Goal: Task Accomplishment & Management: Manage account settings

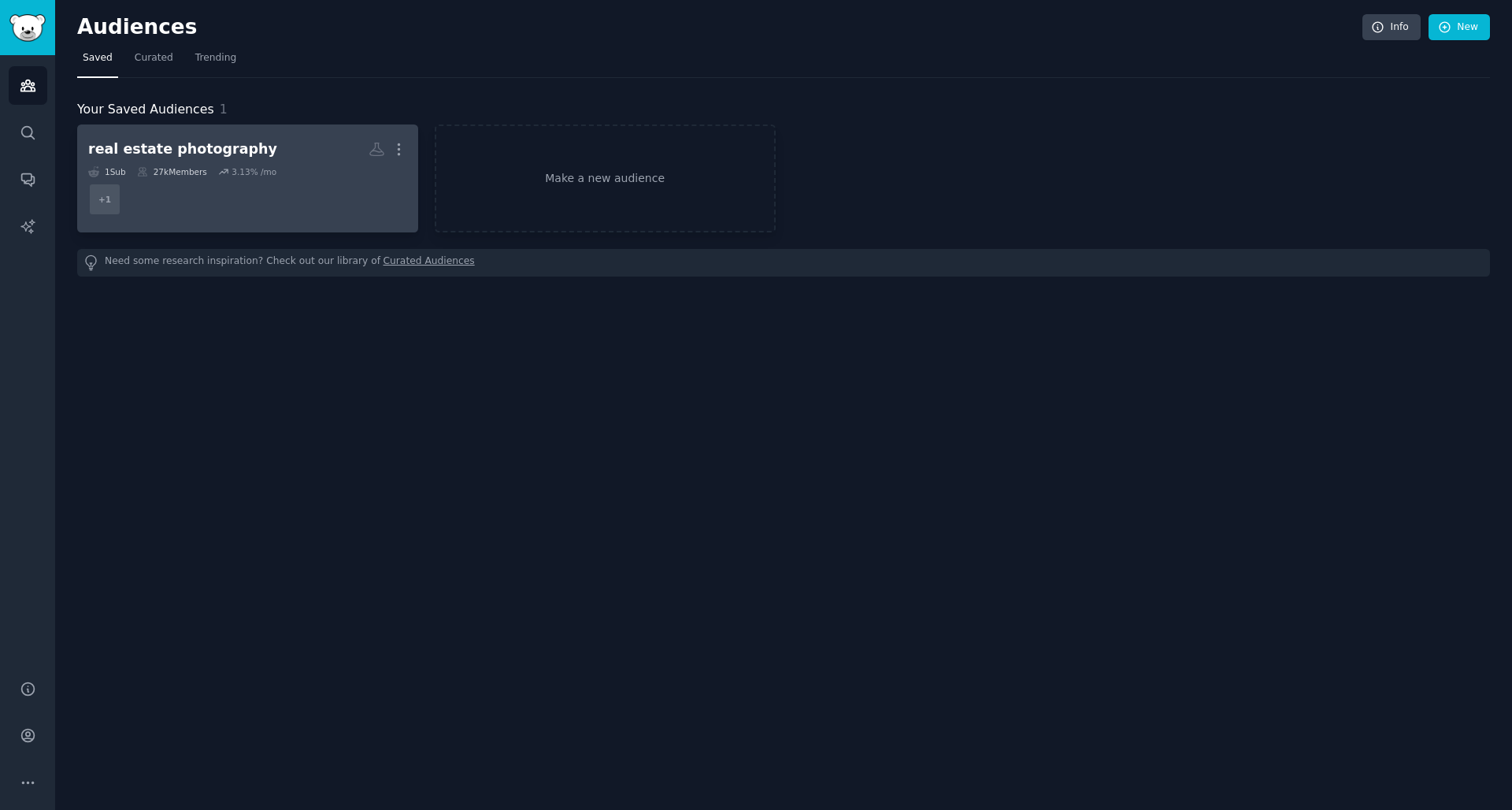
click at [273, 151] on h2 "real estate photography More" at bounding box center [247, 150] width 319 height 27
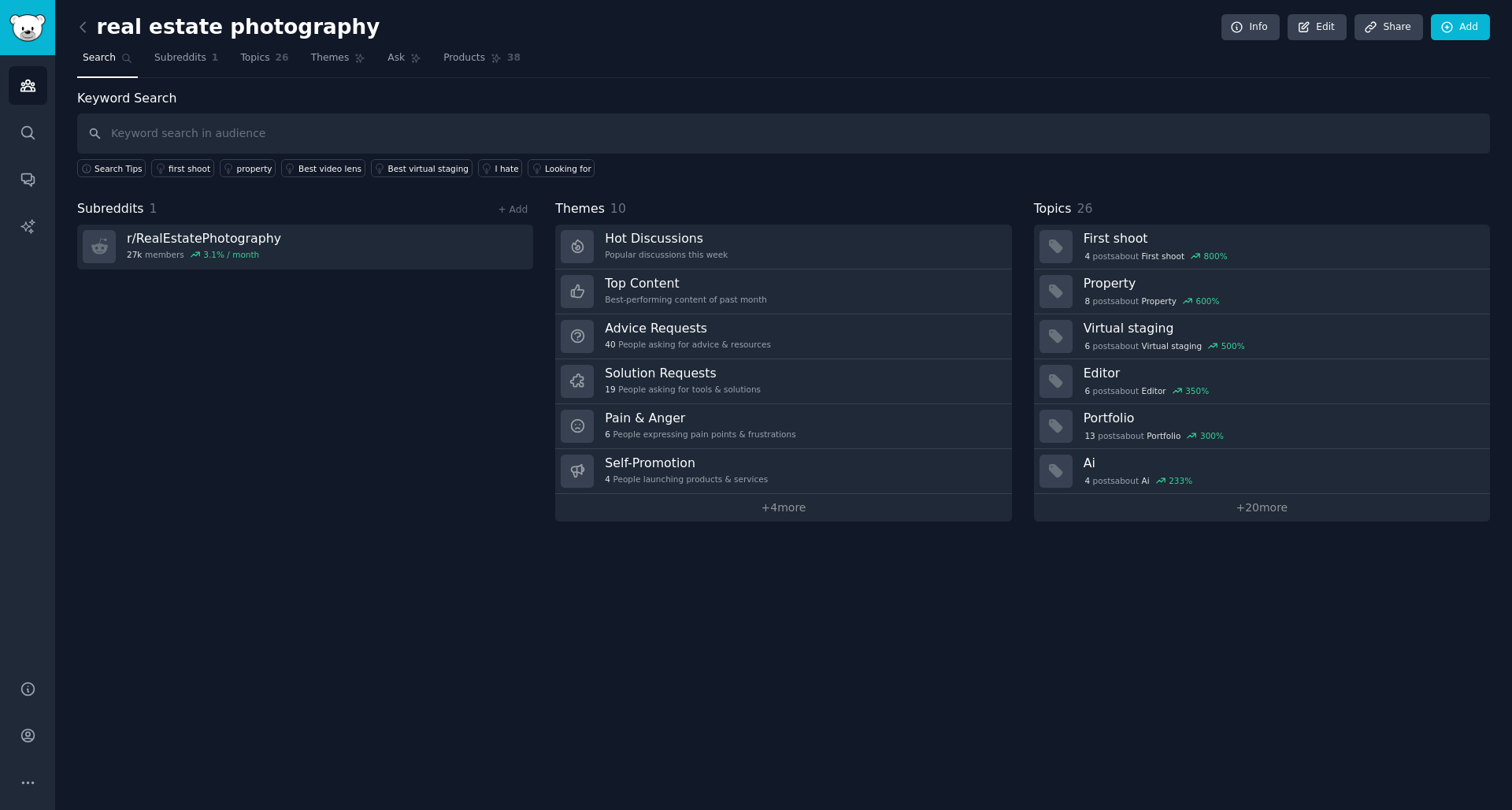
click at [329, 30] on div "real estate photography Info Edit Share Add" at bounding box center [783, 29] width 1413 height 32
click at [183, 63] on span "Subreddits" at bounding box center [180, 58] width 52 height 14
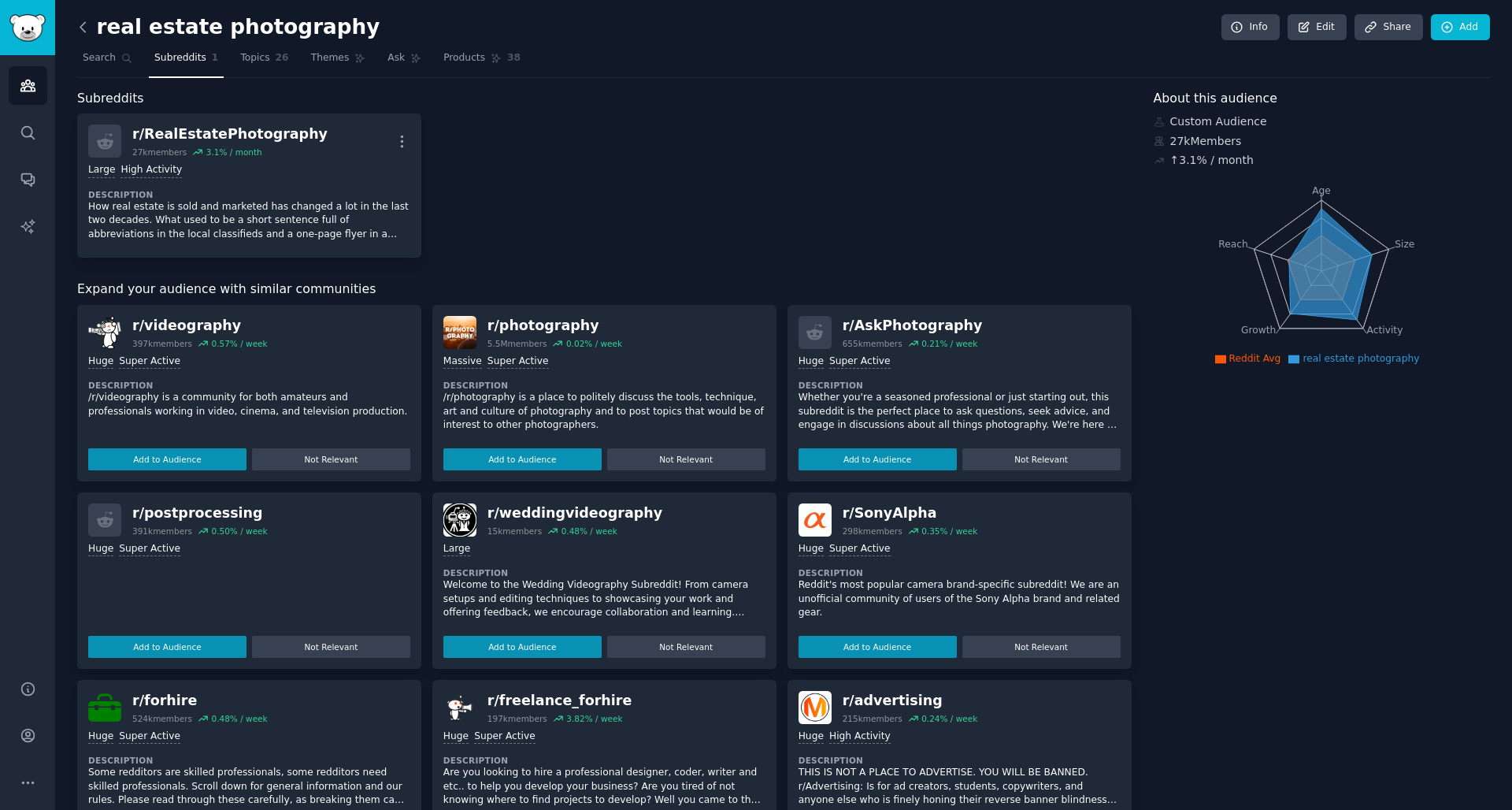
click at [83, 32] on icon at bounding box center [83, 26] width 17 height 17
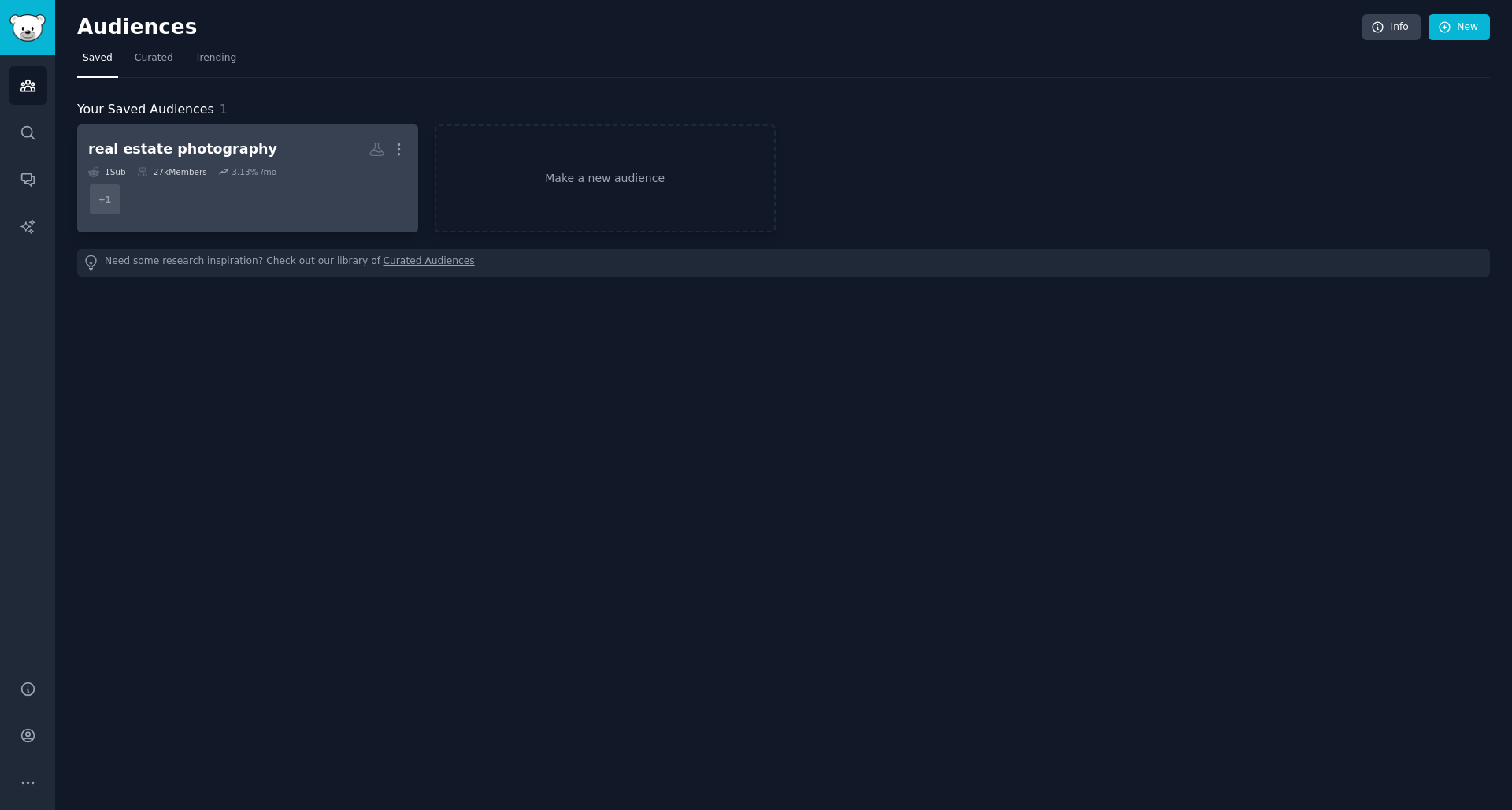
click at [272, 152] on h2 "real estate photography More" at bounding box center [247, 150] width 319 height 27
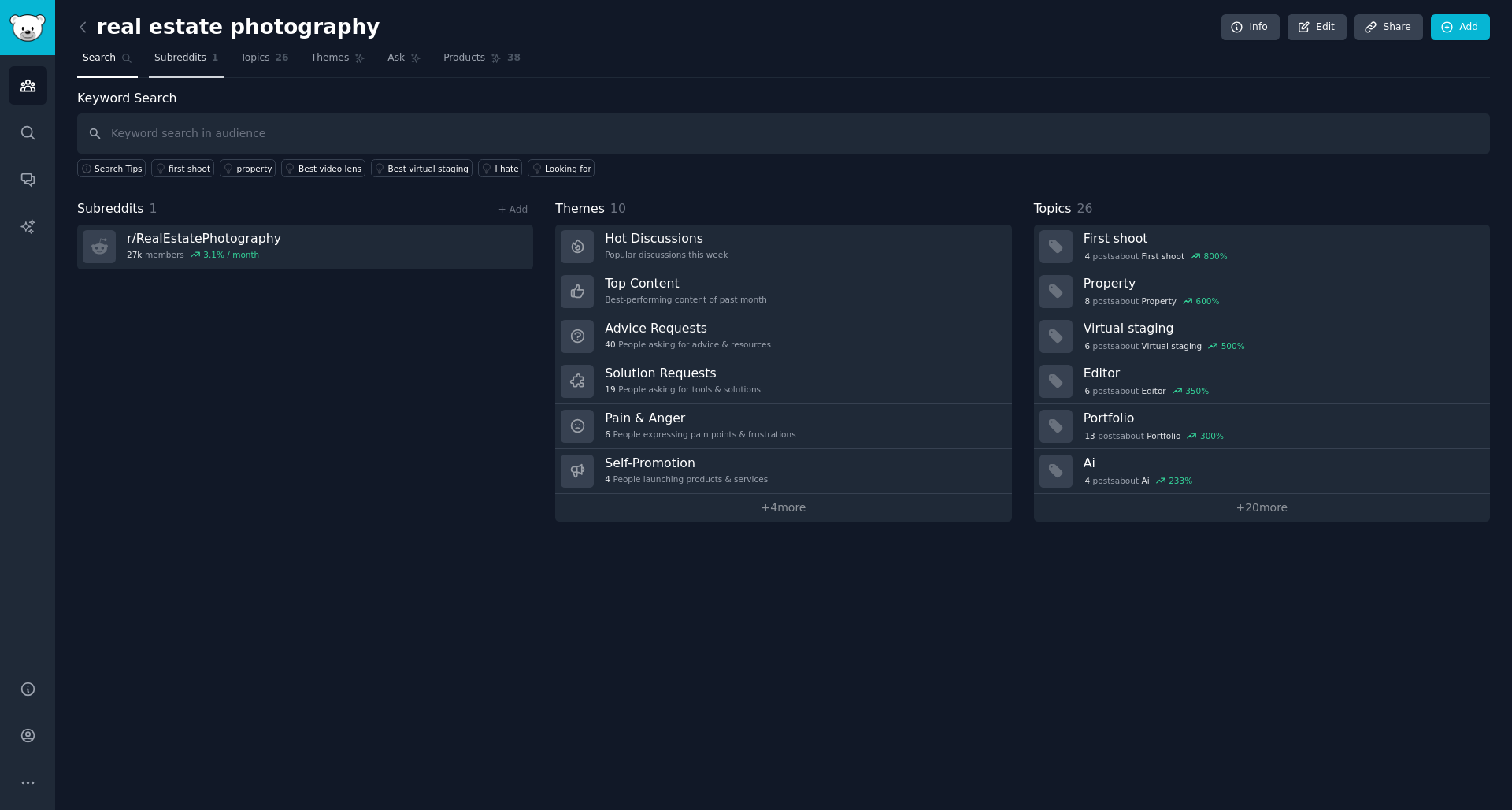
click at [189, 61] on span "Subreddits" at bounding box center [180, 58] width 52 height 14
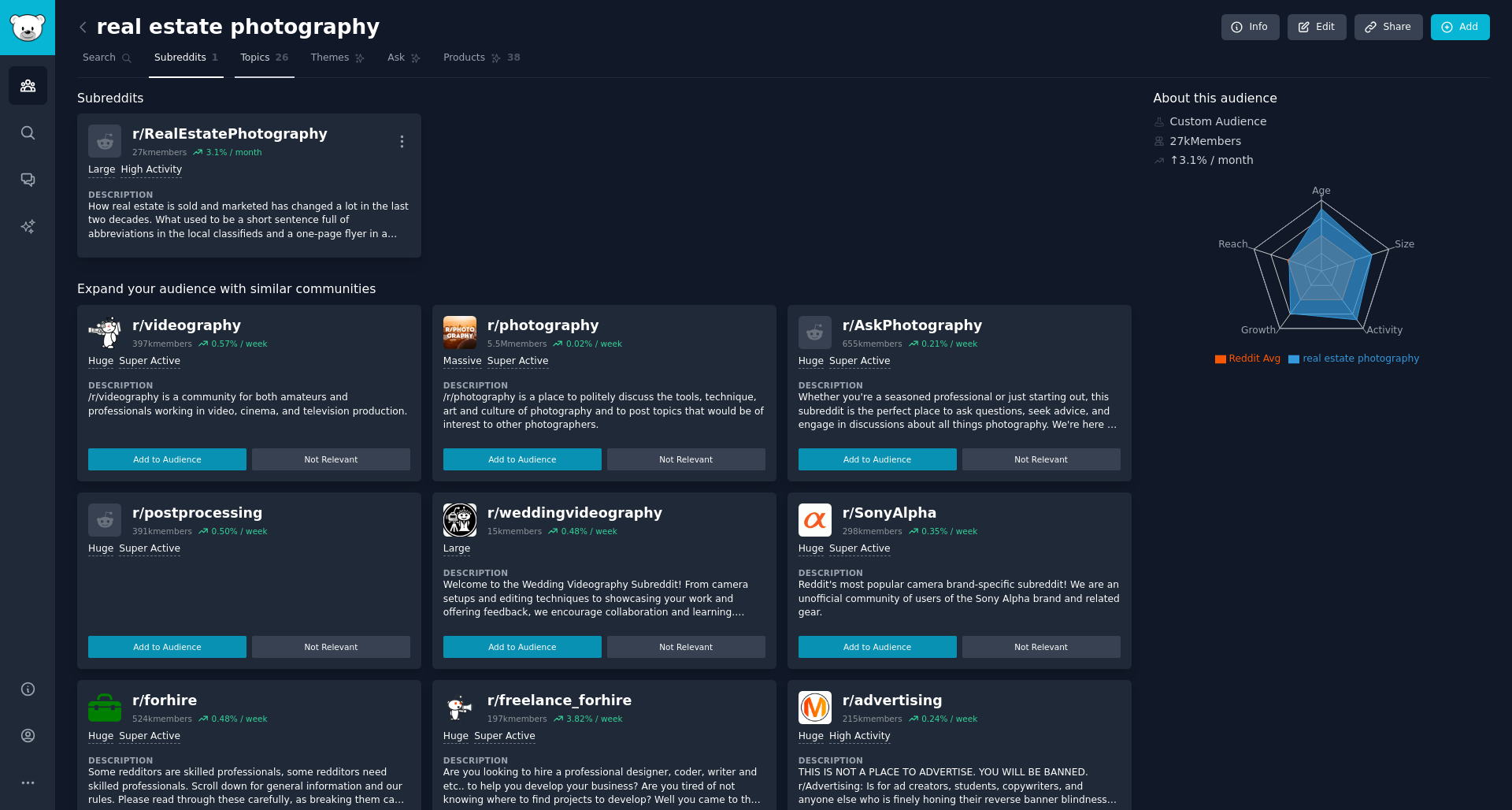
click at [261, 55] on span "Topics" at bounding box center [255, 58] width 29 height 14
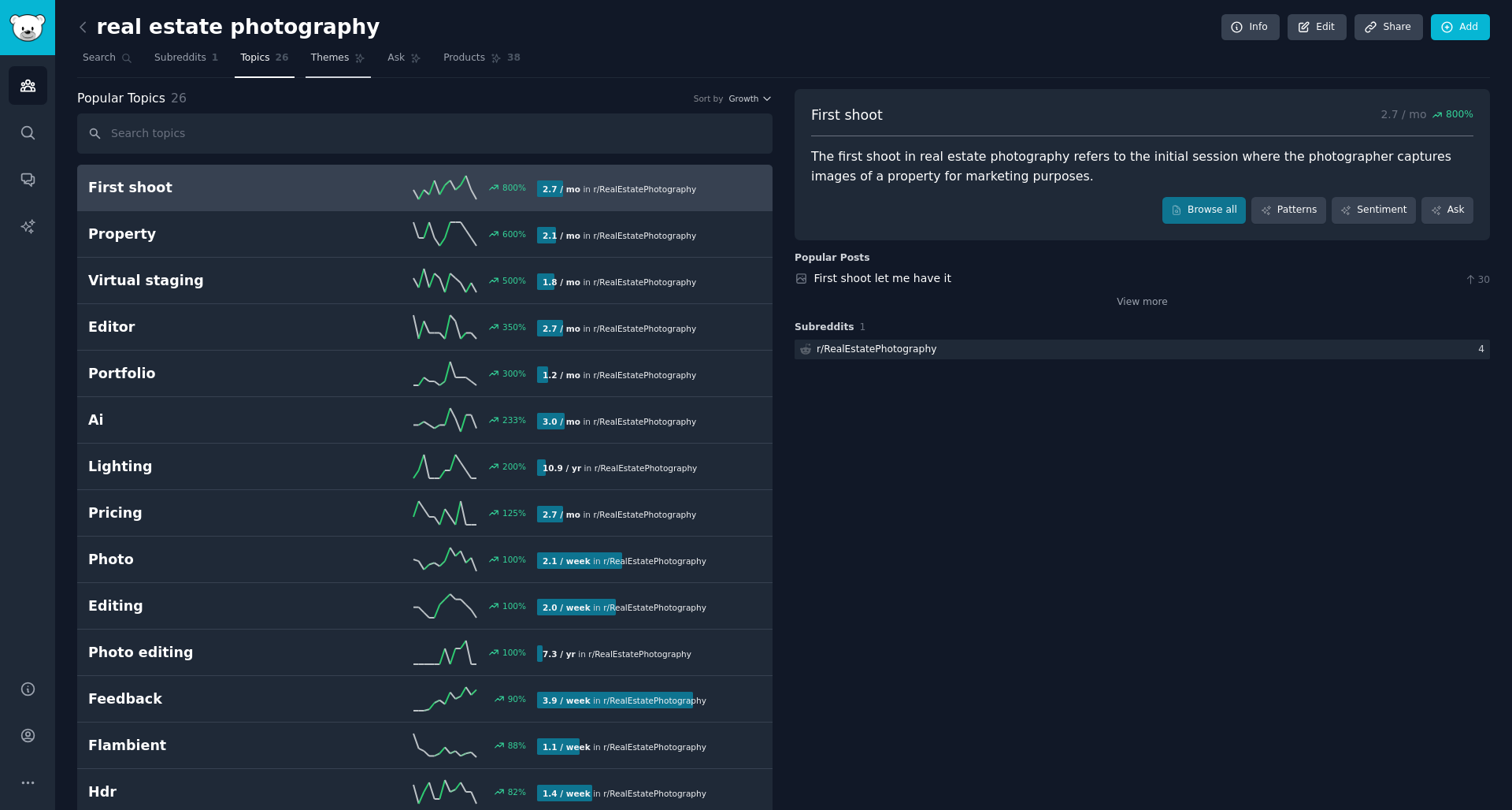
click at [326, 53] on span "Themes" at bounding box center [330, 58] width 38 height 14
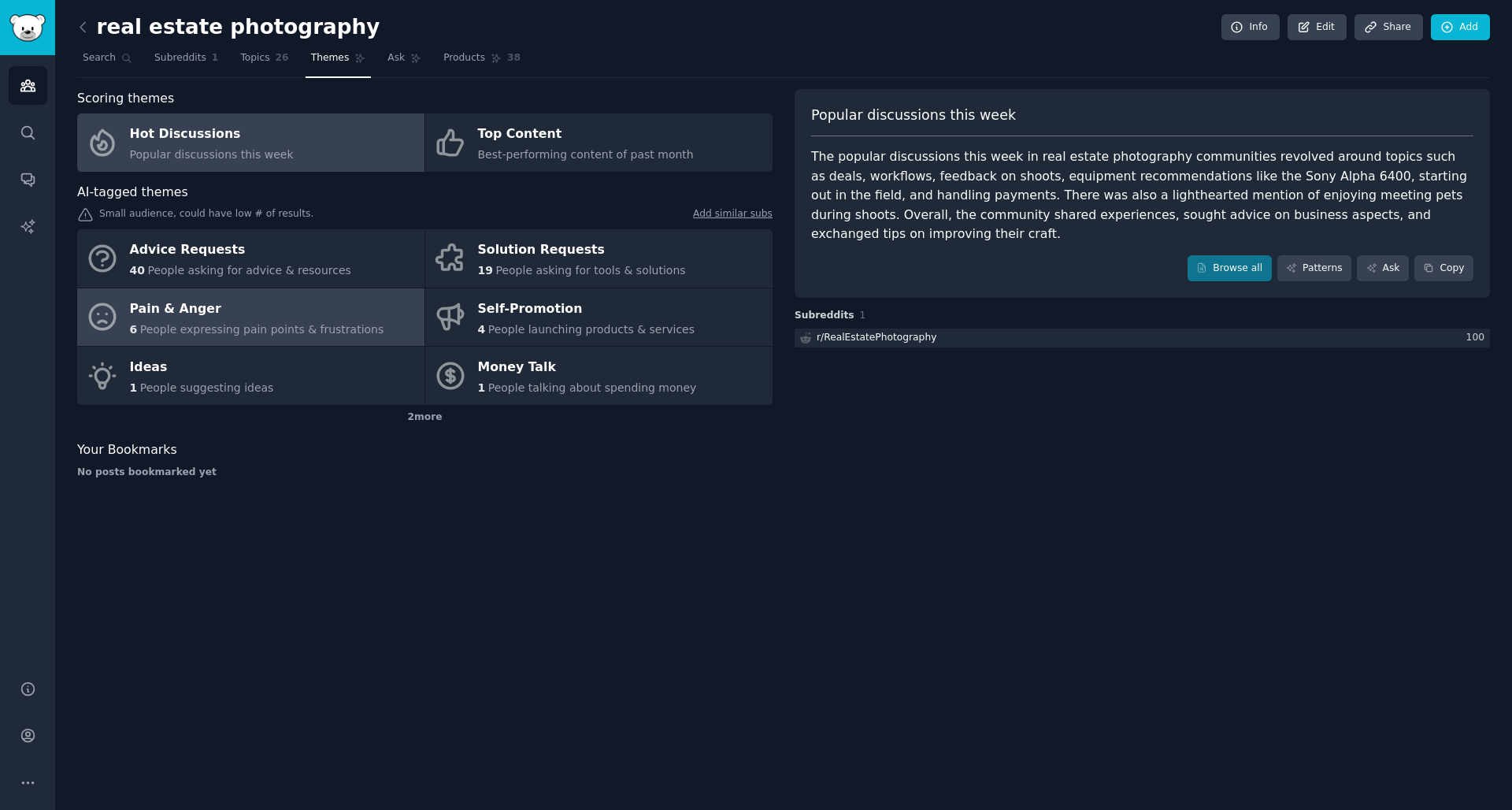
click at [193, 332] on span "People expressing pain points & frustrations" at bounding box center [262, 329] width 245 height 13
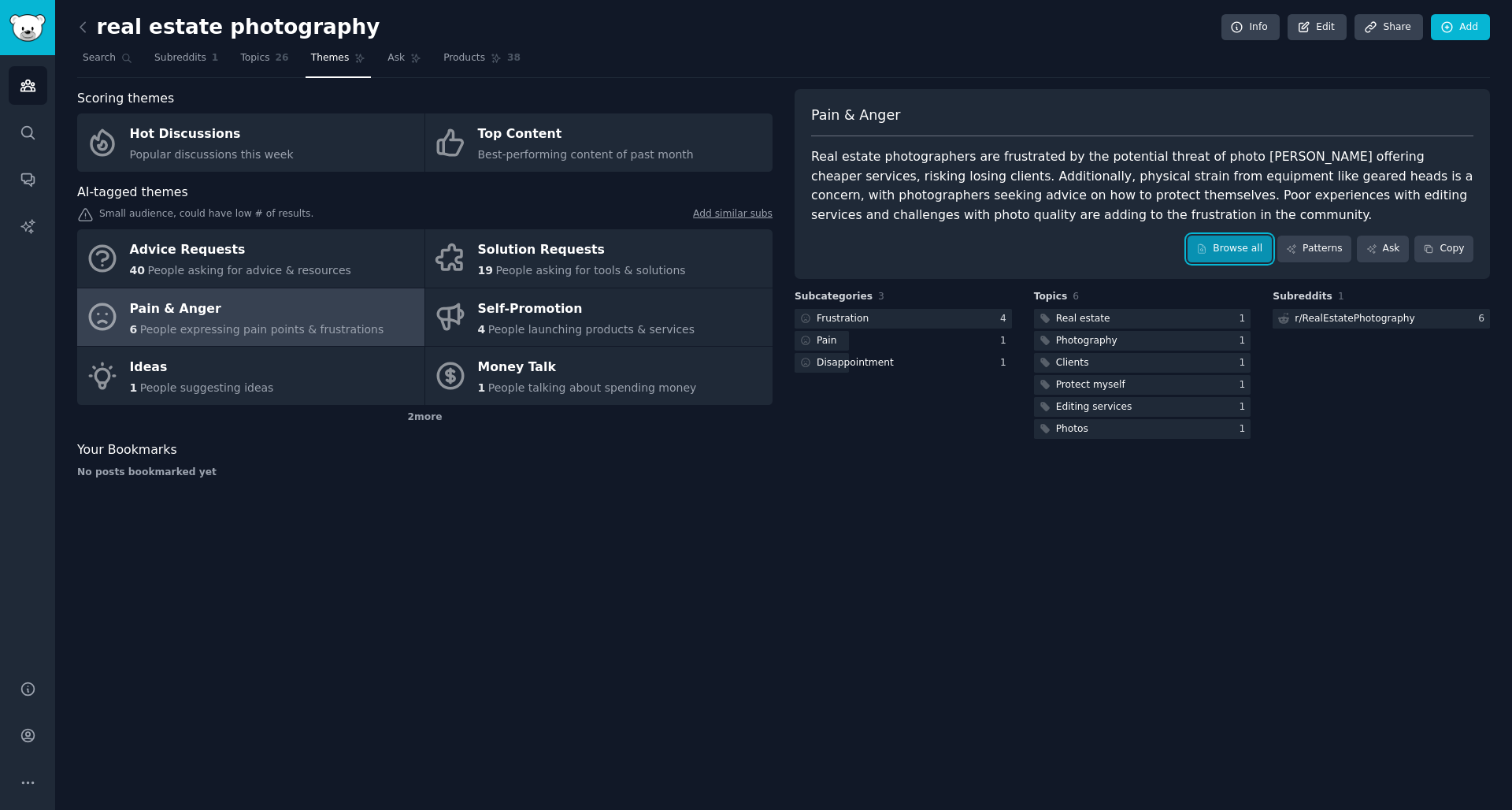
click at [1241, 248] on link "Browse all" at bounding box center [1230, 248] width 84 height 26
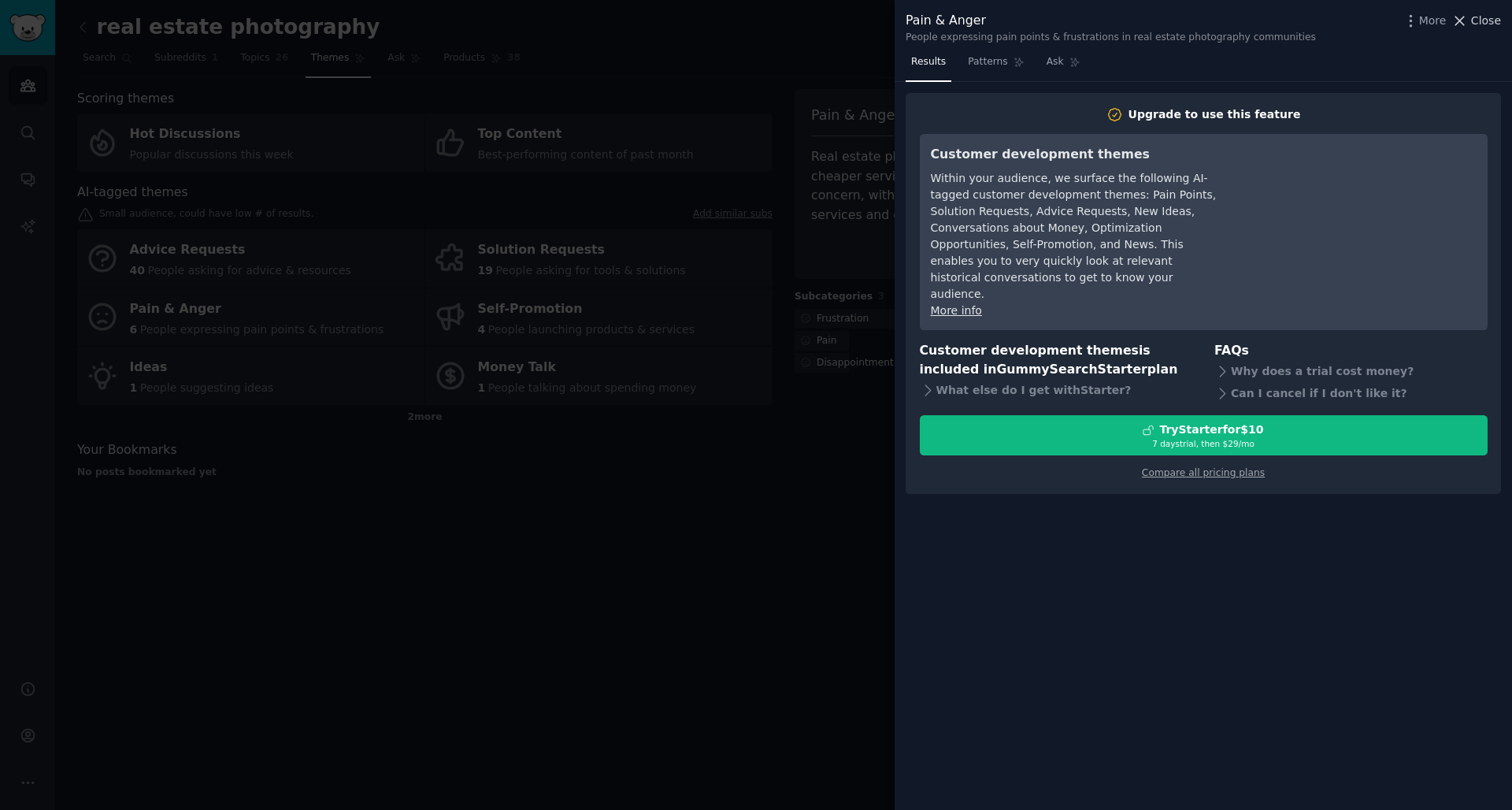
click at [1490, 20] on span "Close" at bounding box center [1487, 21] width 30 height 17
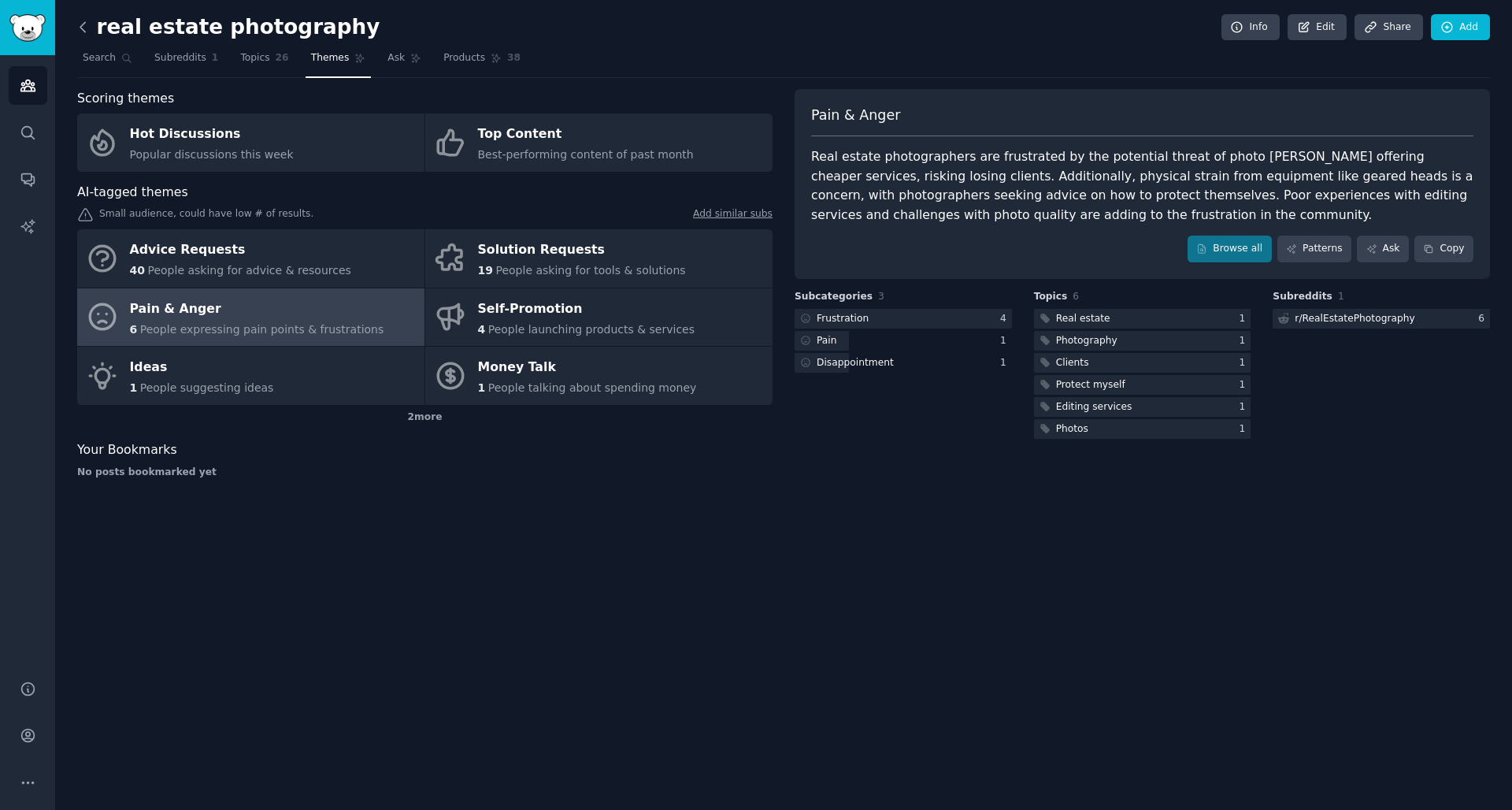
click at [87, 29] on icon at bounding box center [83, 26] width 17 height 17
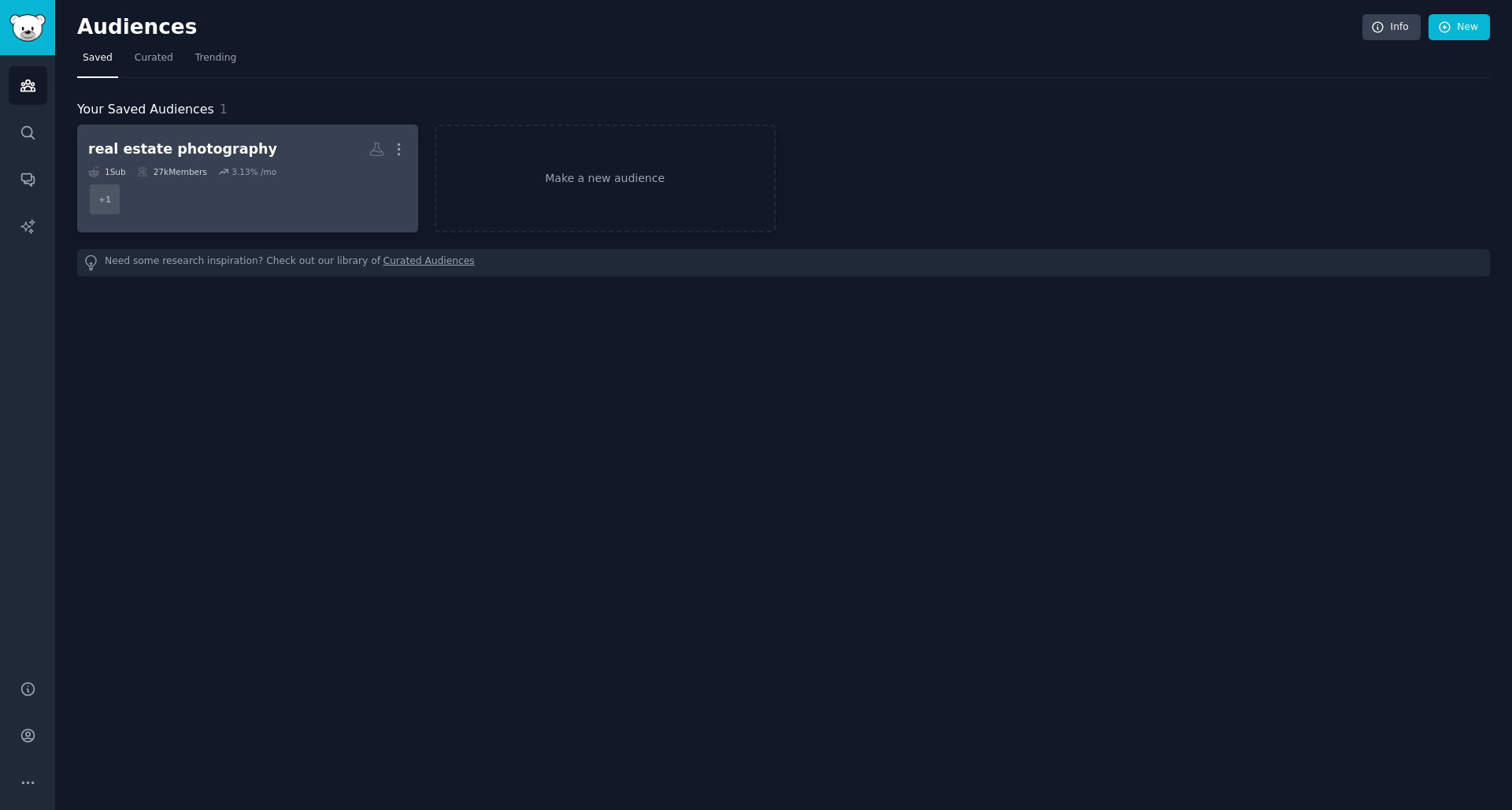
click at [279, 160] on h2 "real estate photography More" at bounding box center [247, 150] width 319 height 27
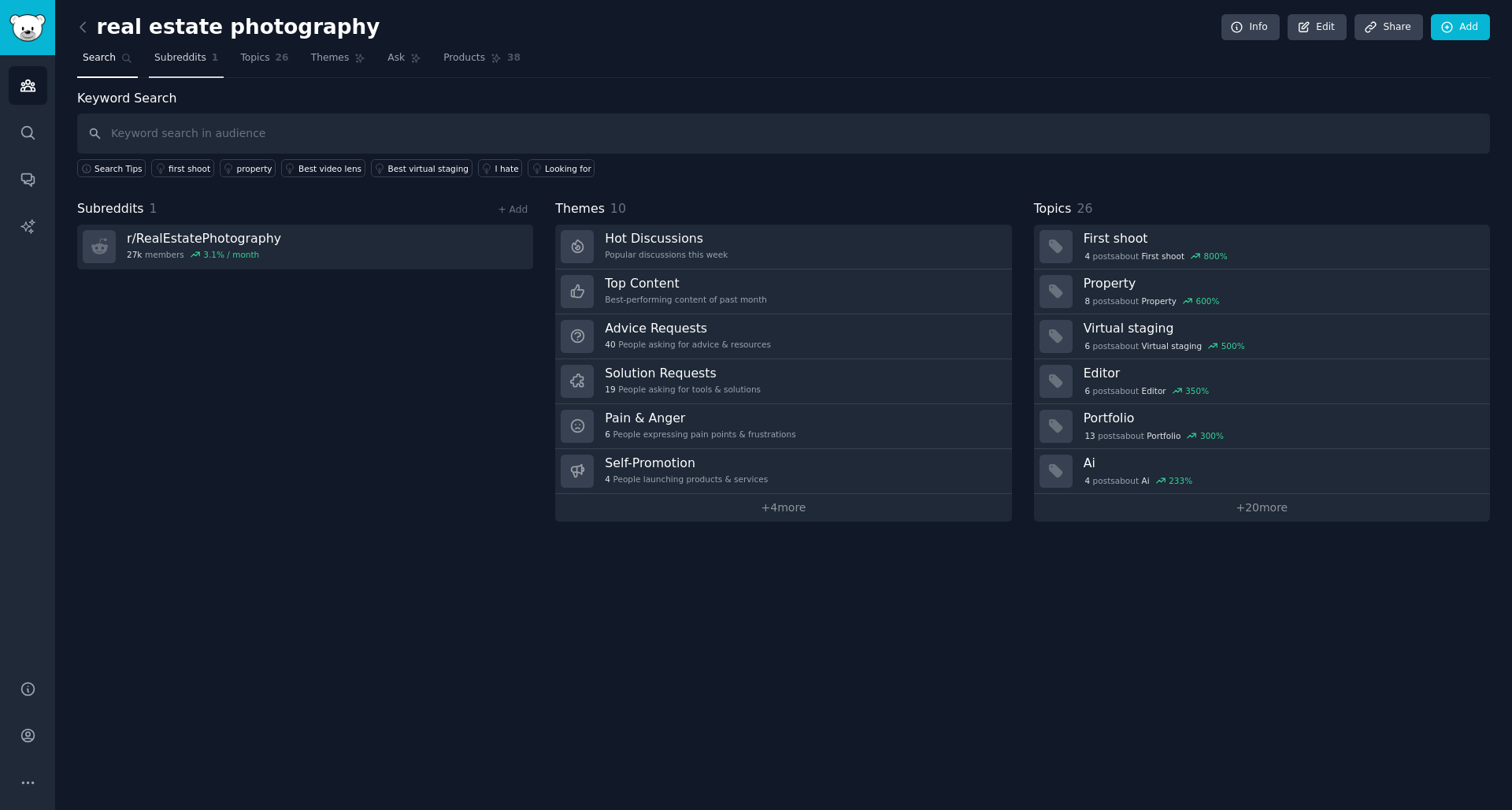
click at [194, 59] on span "Subreddits" at bounding box center [180, 58] width 52 height 14
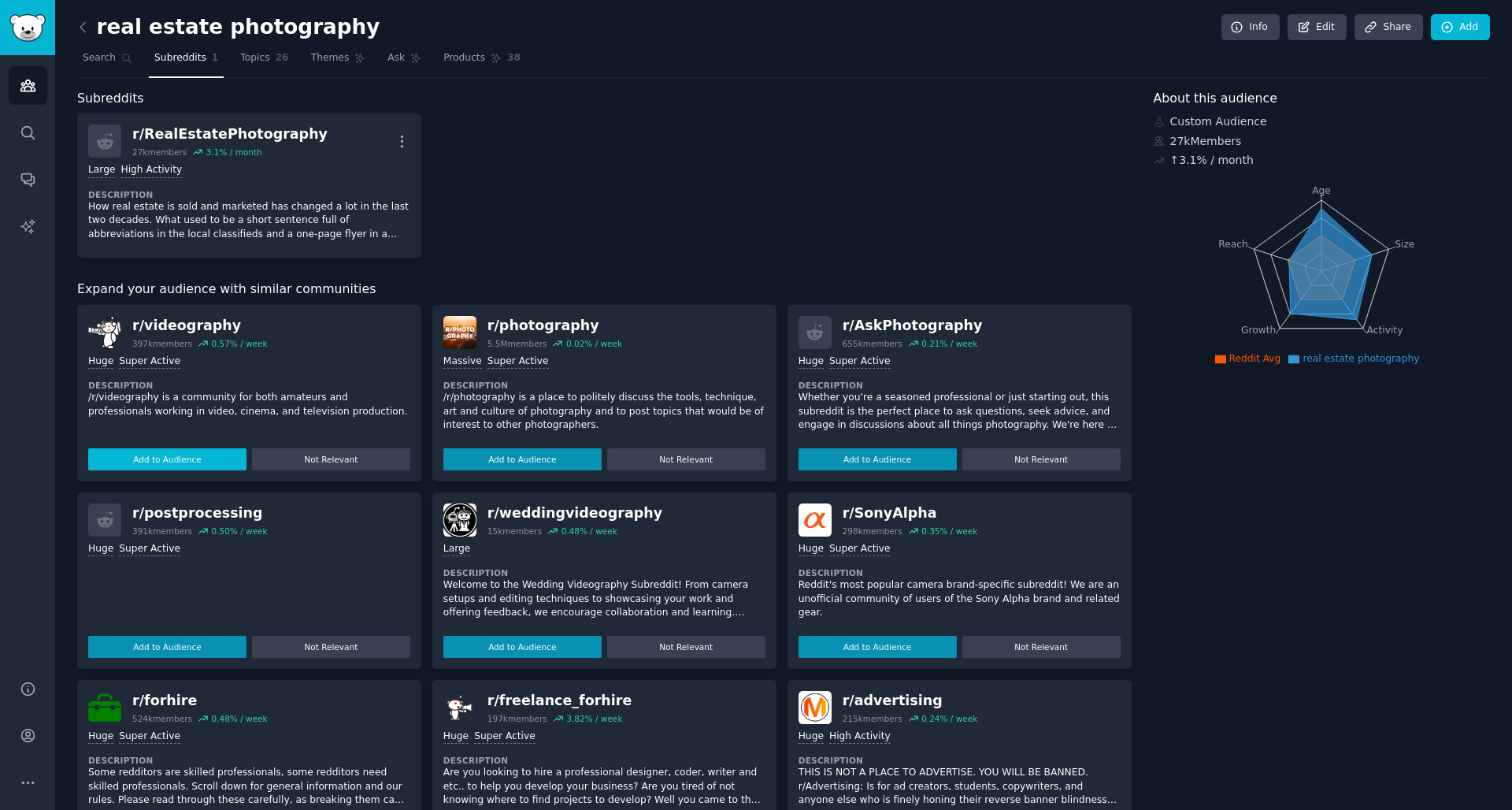
click at [204, 461] on button "Add to Audience" at bounding box center [167, 459] width 158 height 22
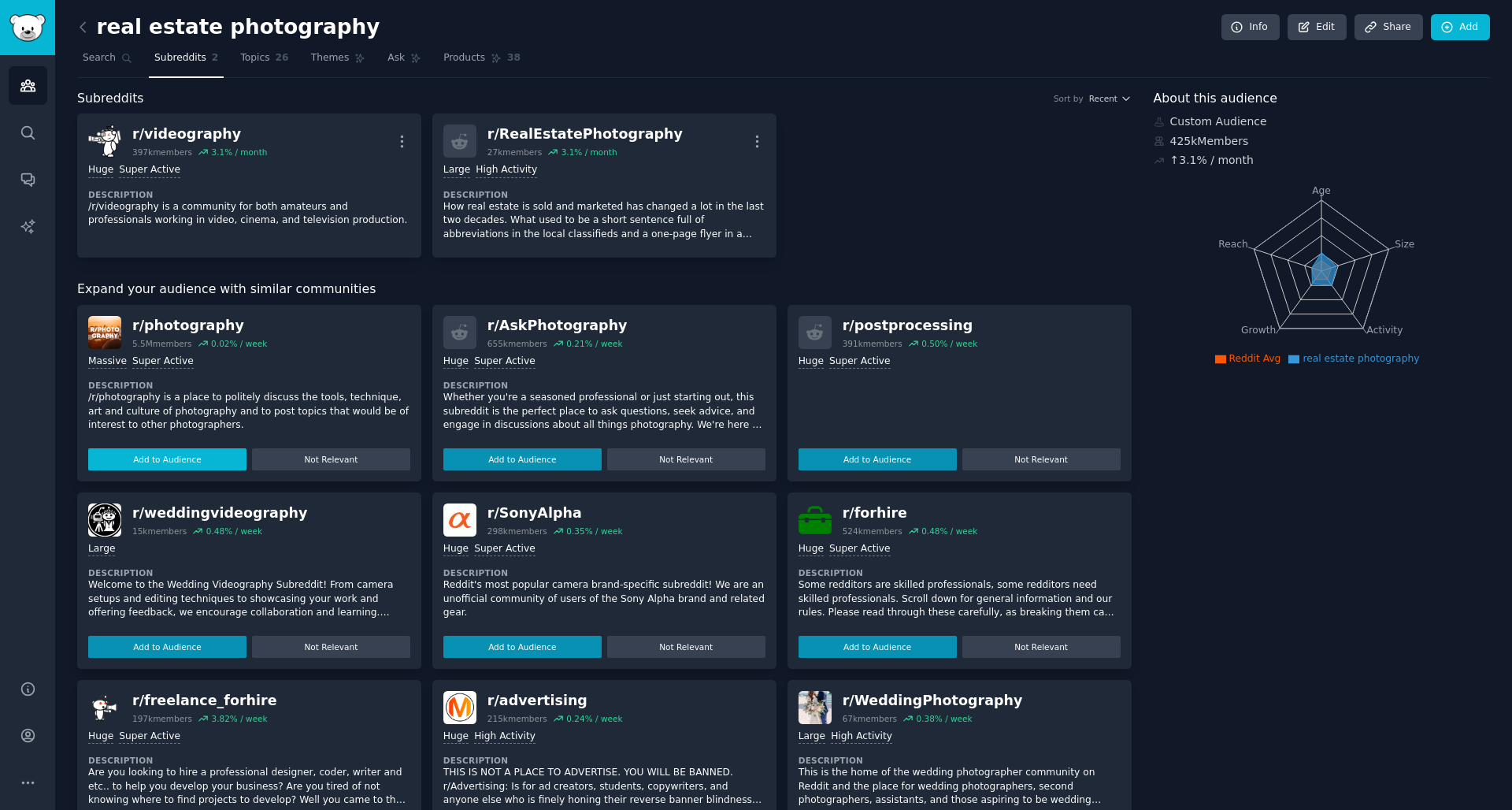
click at [191, 458] on button "Add to Audience" at bounding box center [167, 459] width 158 height 22
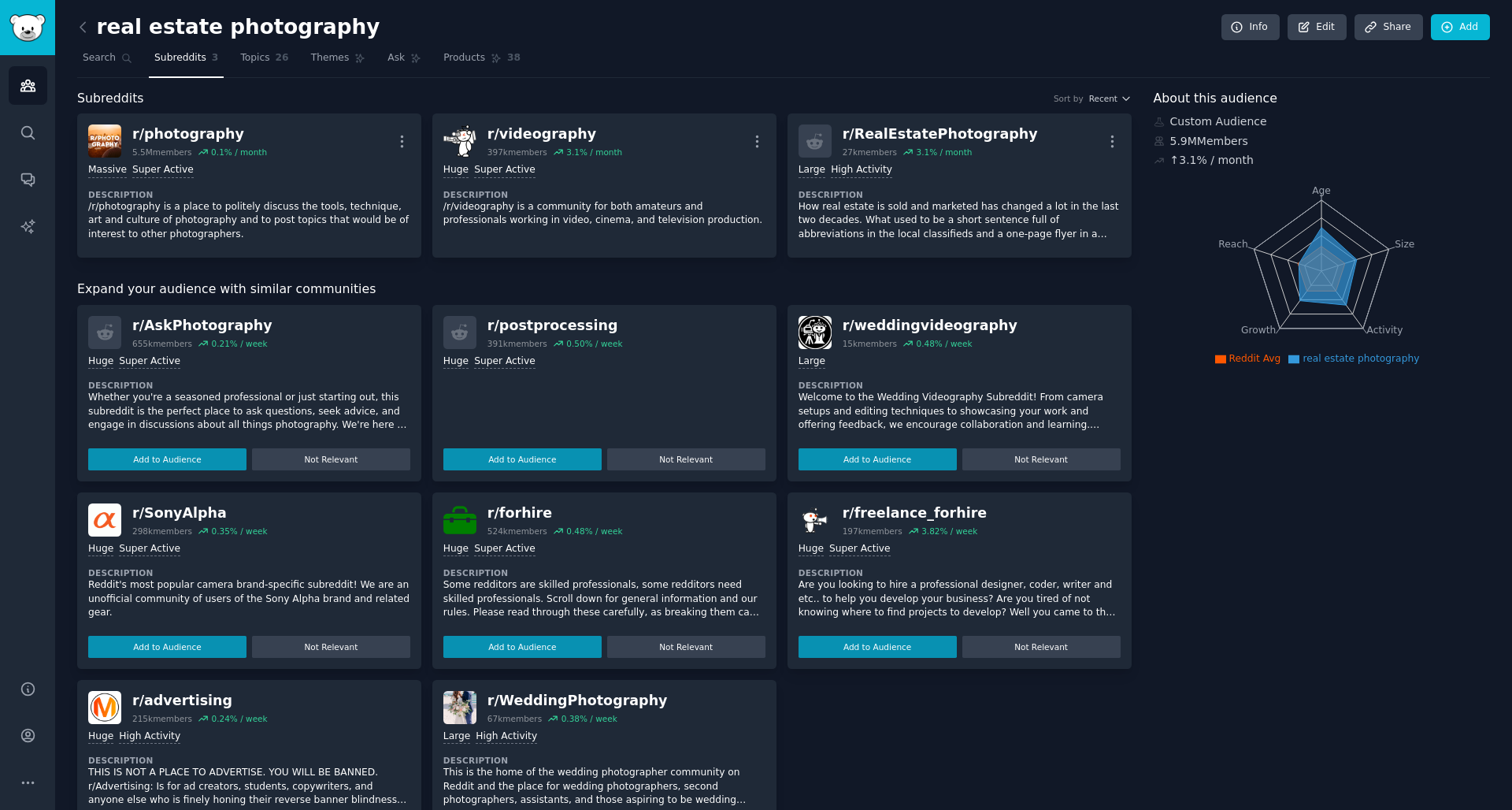
click at [191, 458] on button "Add to Audience" at bounding box center [167, 459] width 158 height 22
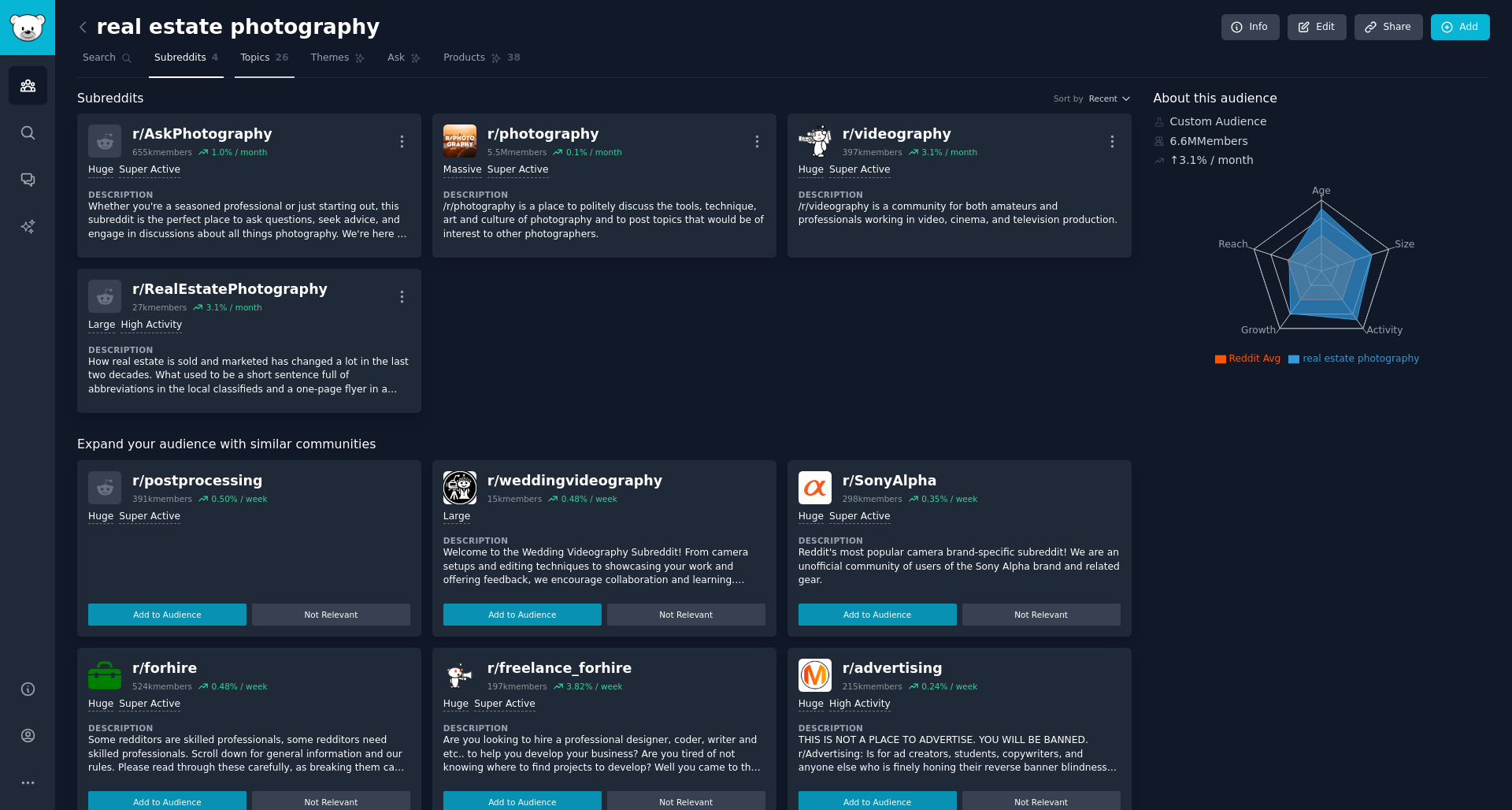
click at [262, 54] on span "Topics" at bounding box center [255, 58] width 29 height 14
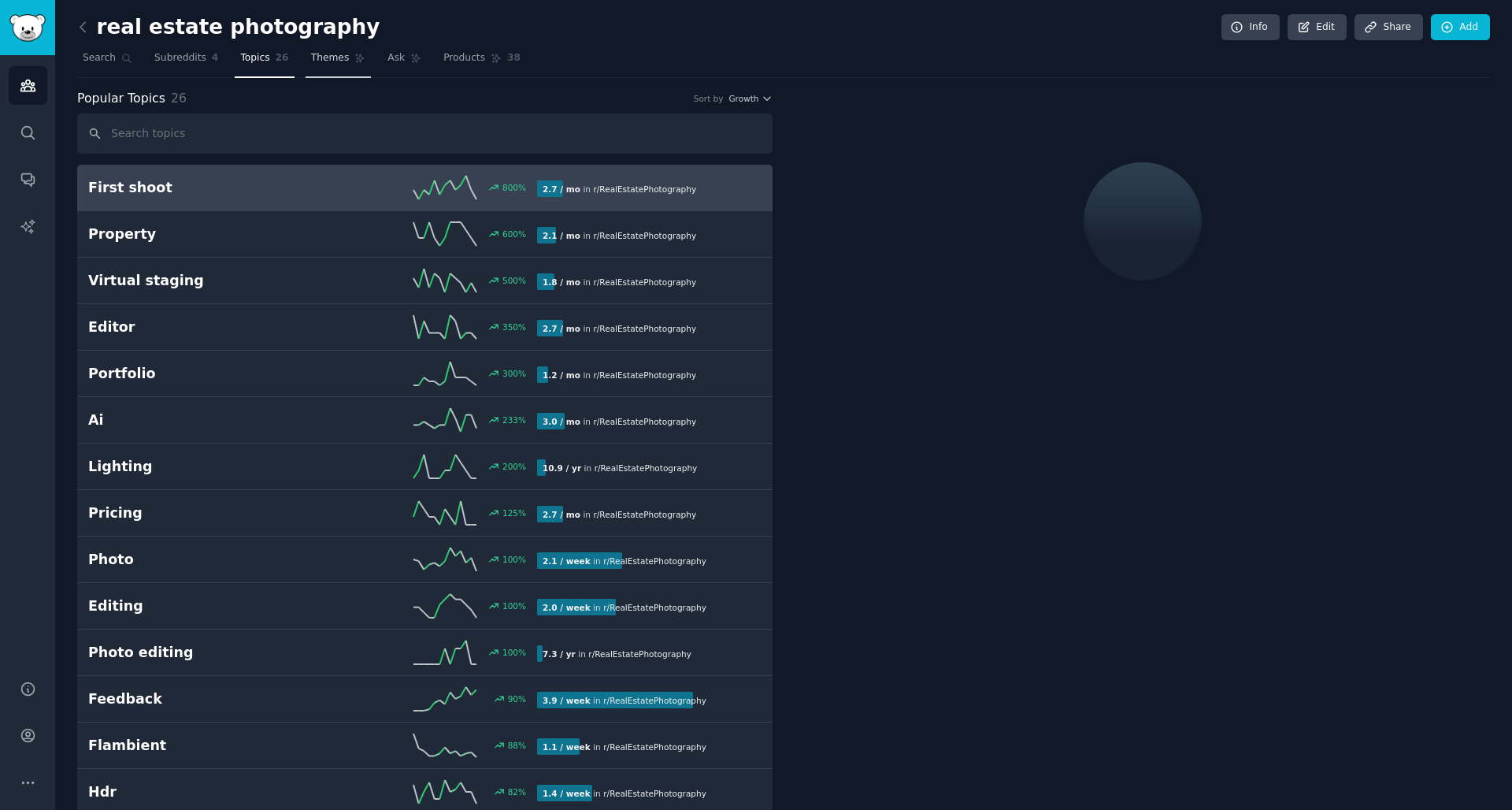
click at [334, 55] on span "Themes" at bounding box center [330, 58] width 38 height 14
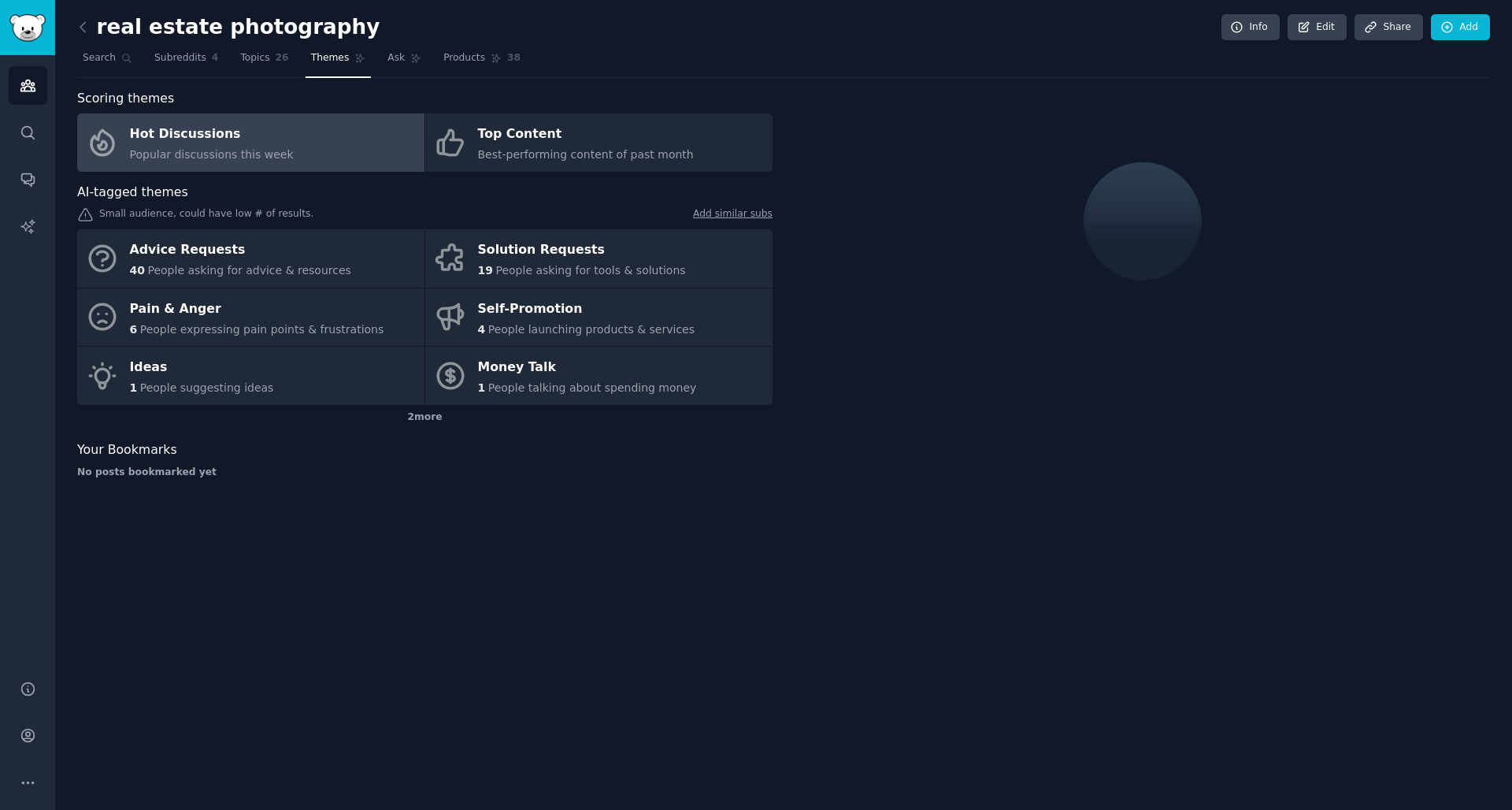
click at [468, 500] on div "real estate photography Info Edit Share Add Search Subreddits 4 Topics 26 Theme…" at bounding box center [783, 405] width 1457 height 810
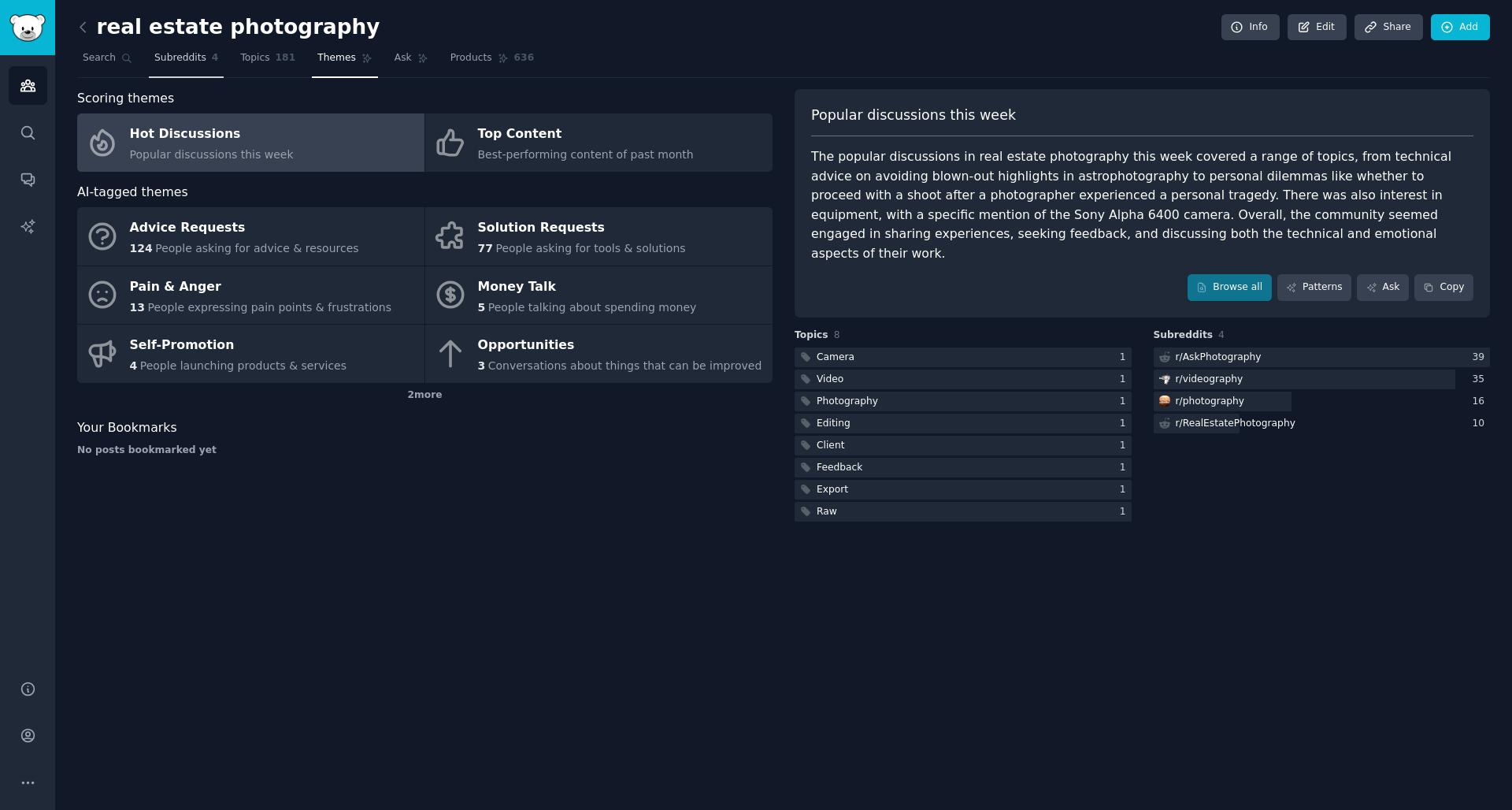
click at [197, 62] on span "Subreddits" at bounding box center [180, 58] width 52 height 14
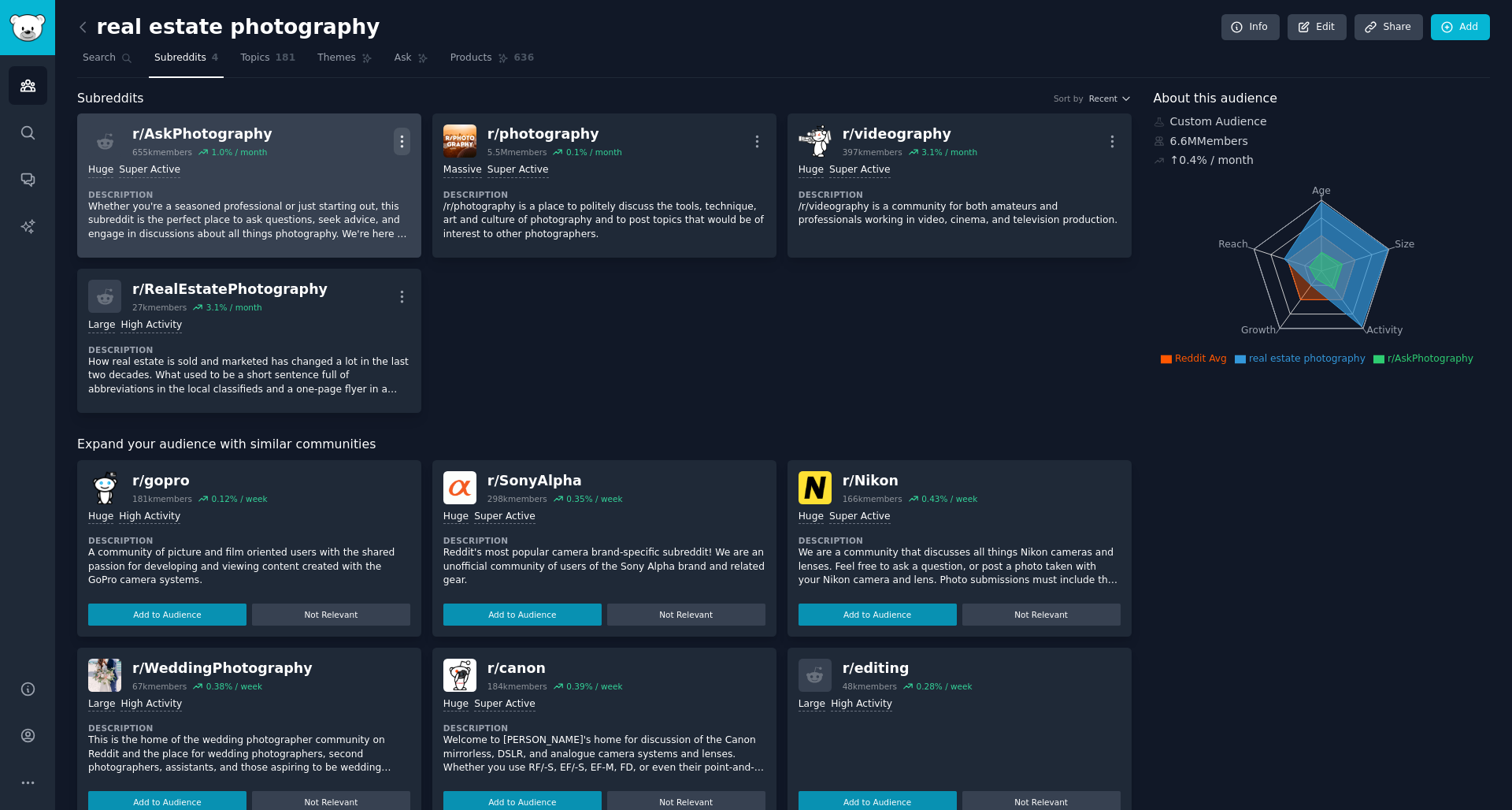
click at [395, 140] on icon "button" at bounding box center [402, 141] width 17 height 17
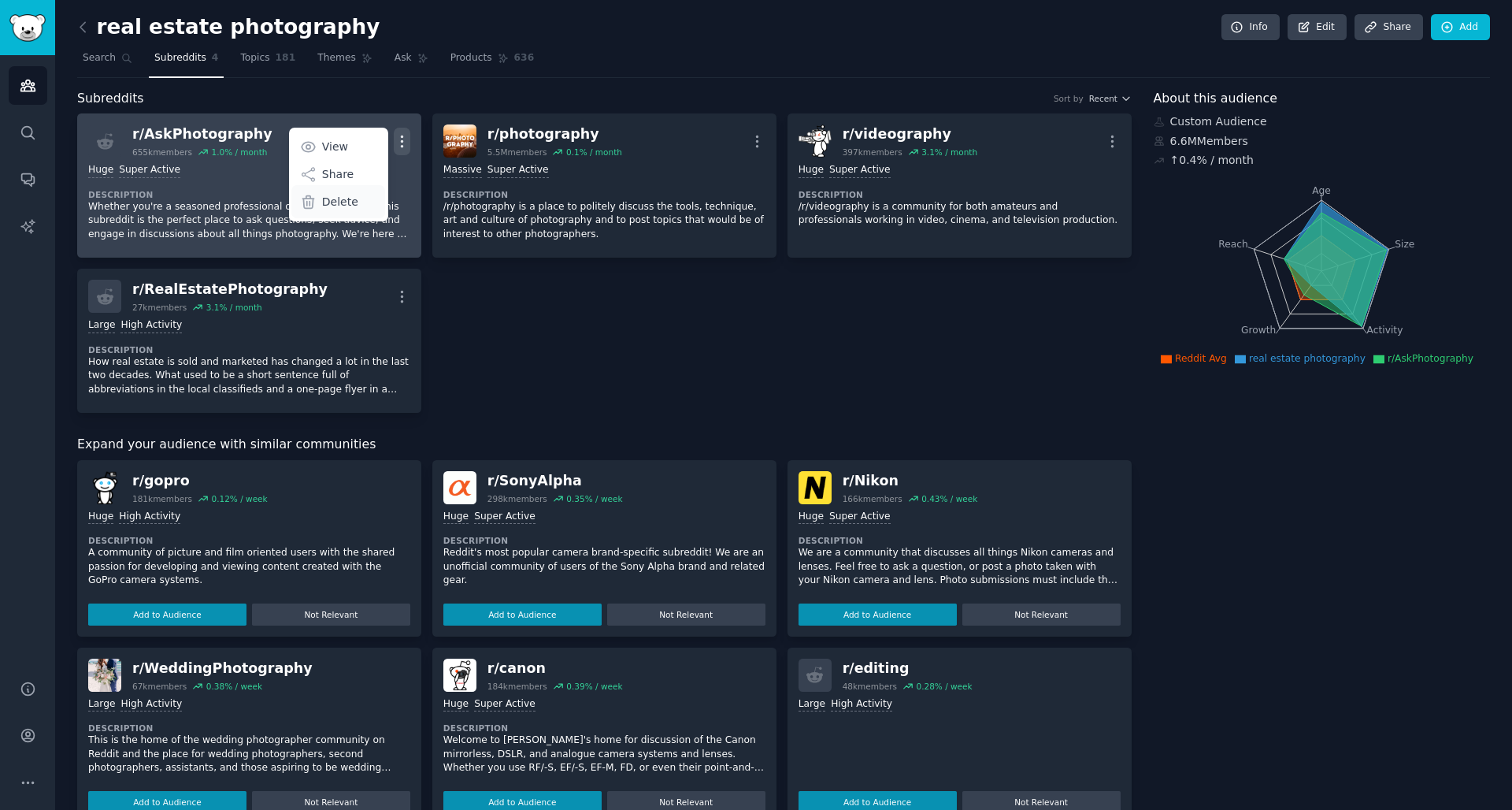
click at [342, 208] on p "Delete" at bounding box center [339, 202] width 36 height 17
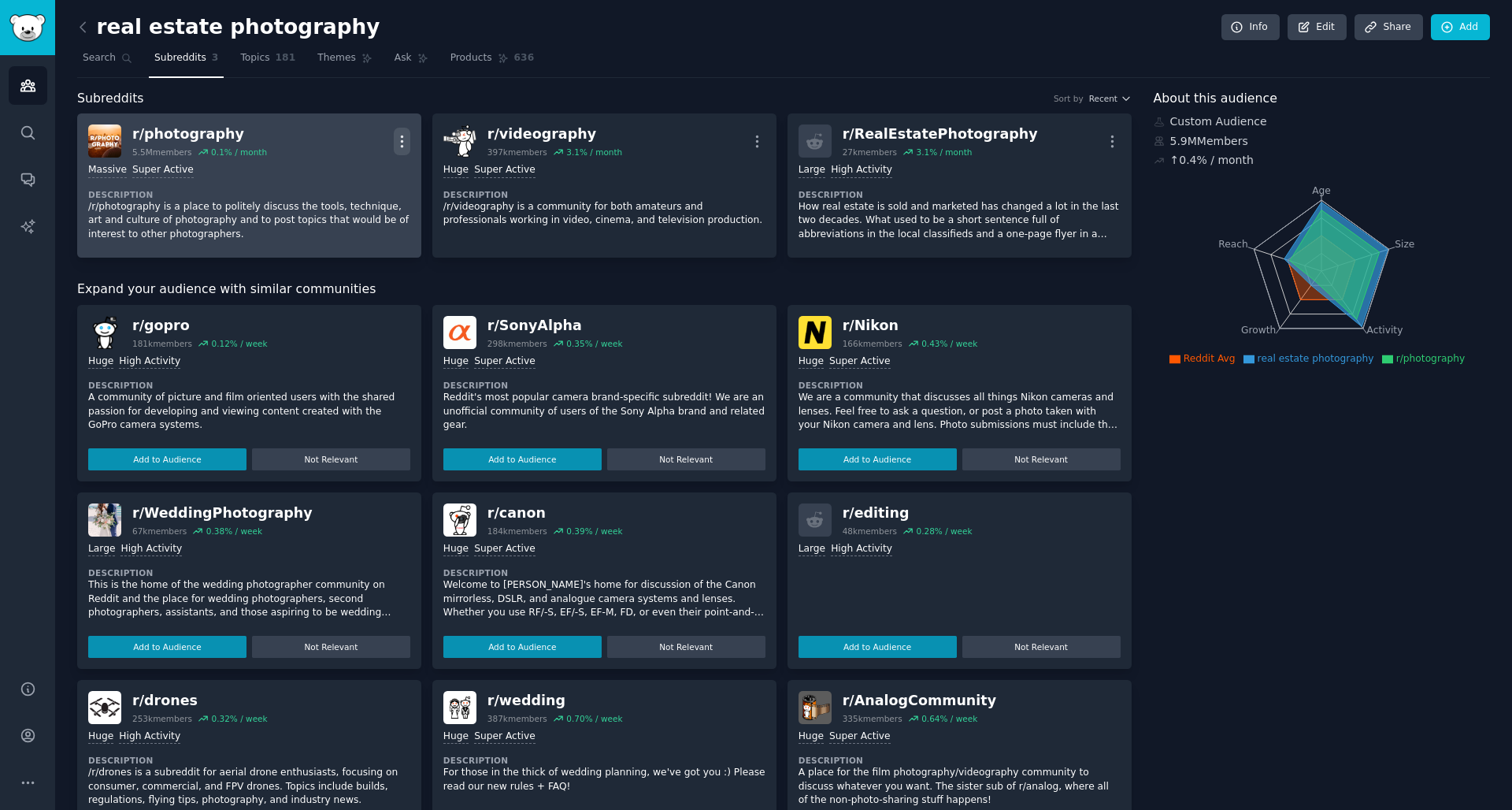
click at [404, 137] on icon "button" at bounding box center [402, 141] width 17 height 17
click at [354, 202] on div "Delete" at bounding box center [338, 202] width 94 height 33
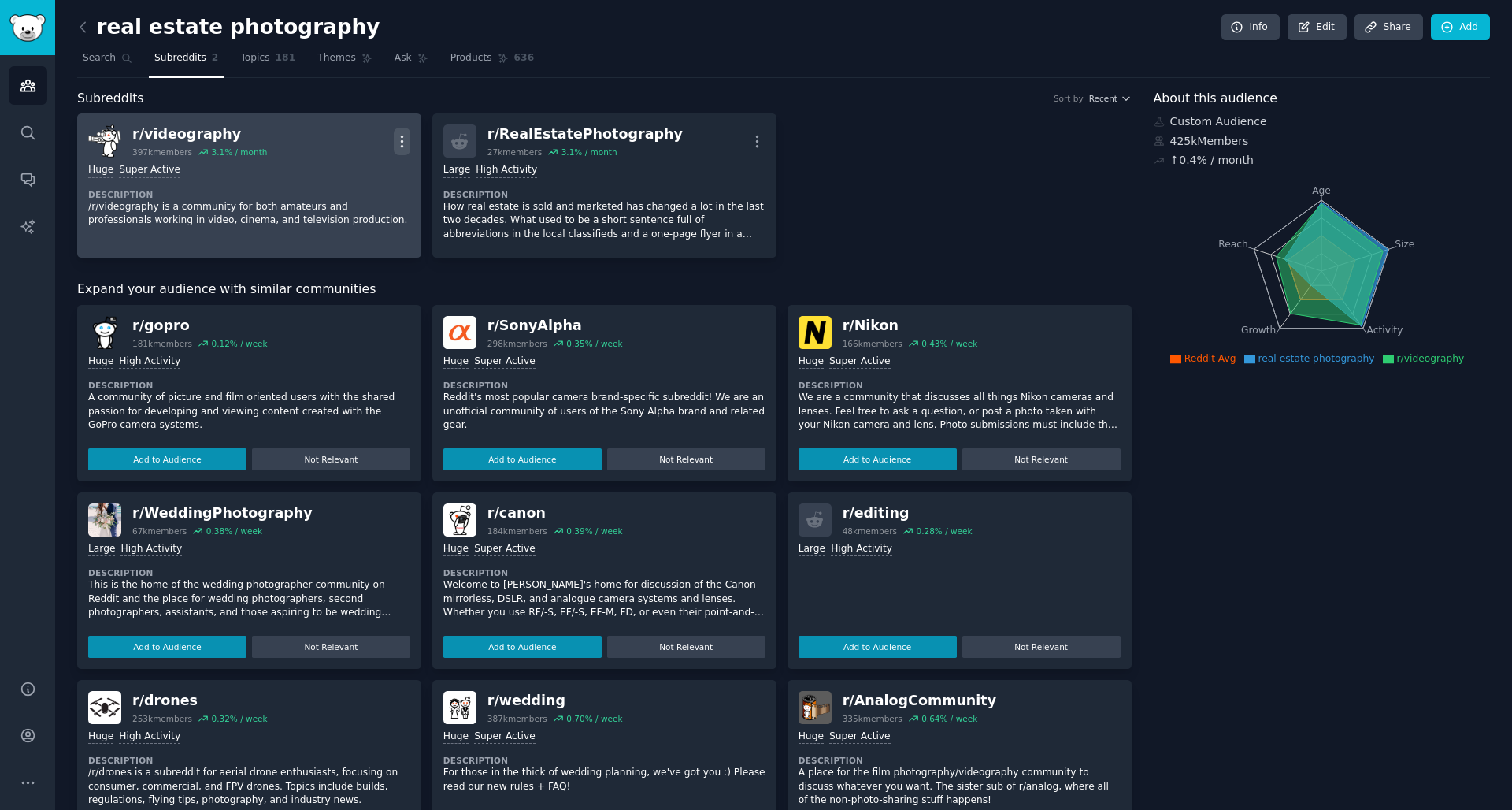
click at [399, 136] on icon "button" at bounding box center [402, 141] width 17 height 17
click at [348, 201] on p "Delete" at bounding box center [339, 202] width 36 height 17
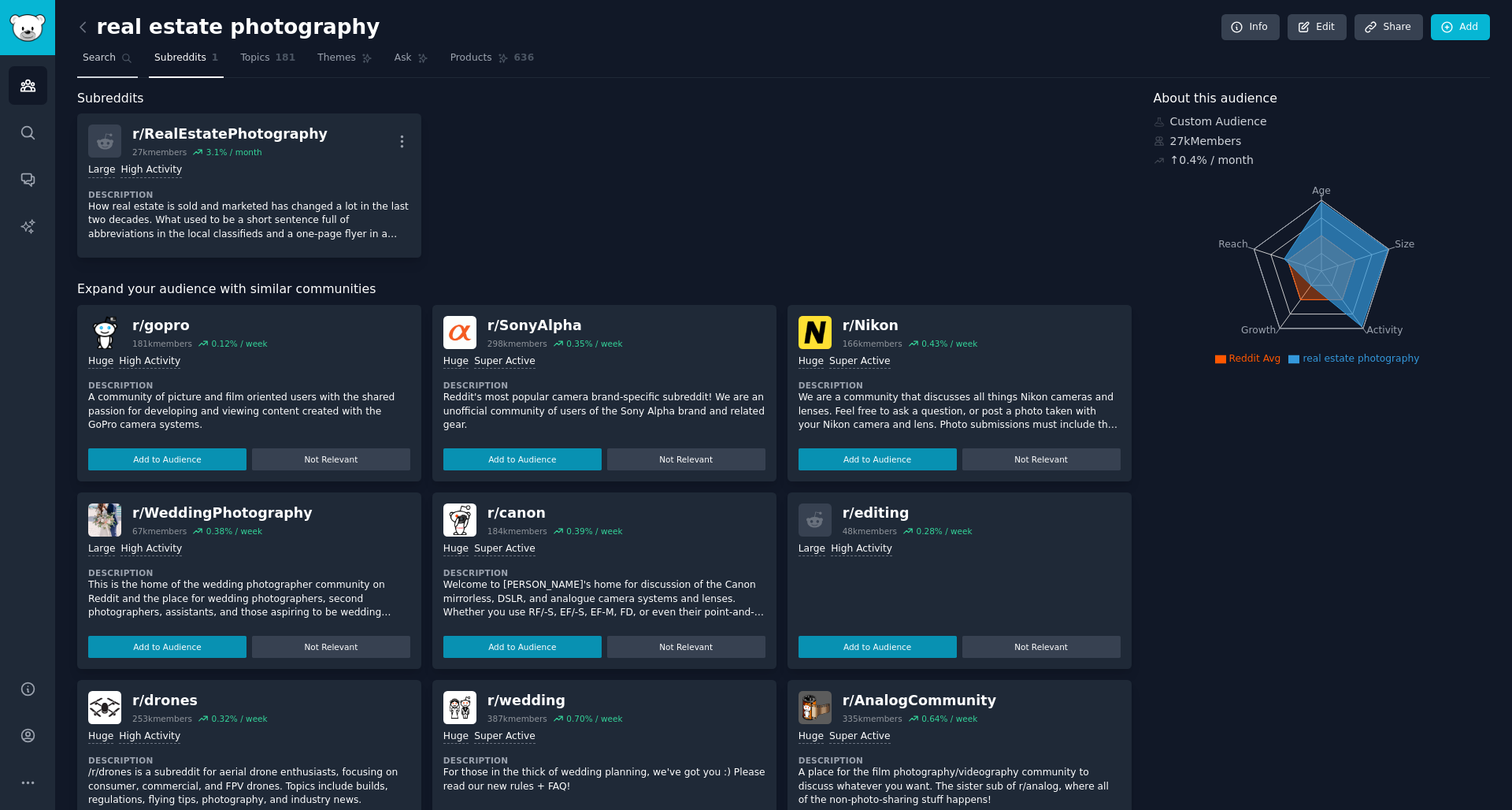
click at [115, 62] on link "Search" at bounding box center [108, 62] width 61 height 32
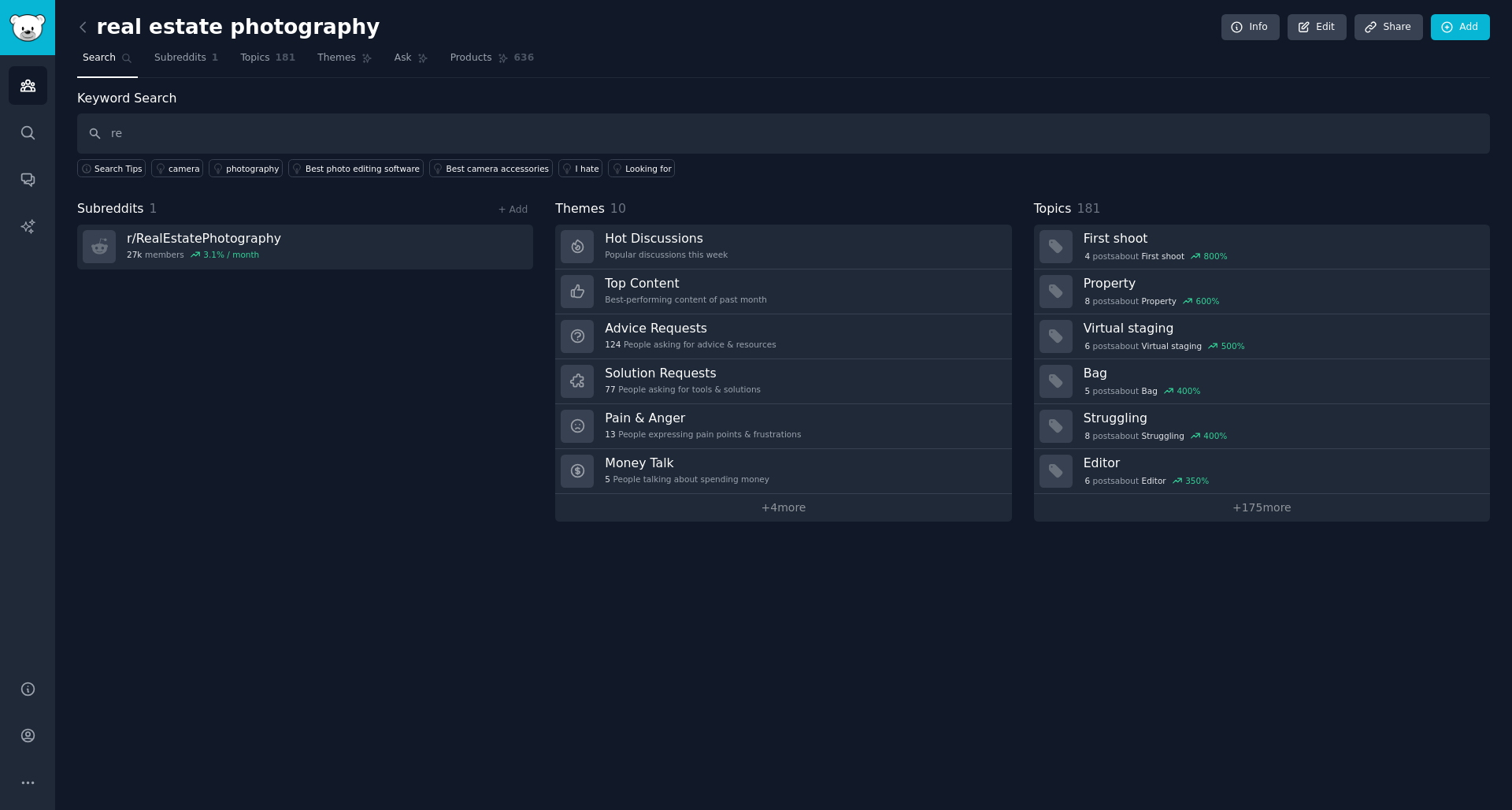
type input "r"
click at [204, 63] on link "Subreddits 1" at bounding box center [186, 62] width 75 height 32
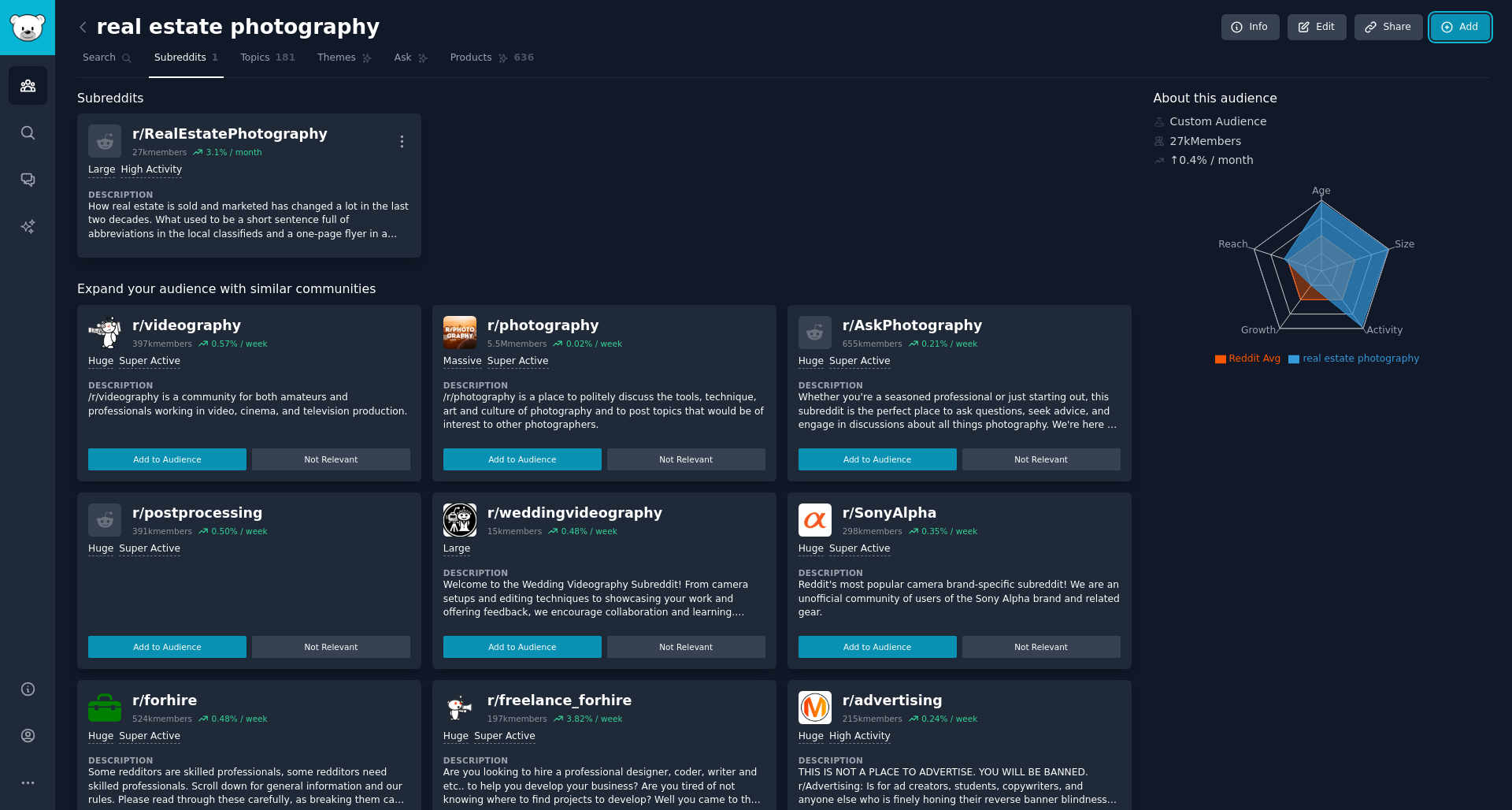
click at [1476, 27] on link "Add" at bounding box center [1461, 26] width 59 height 26
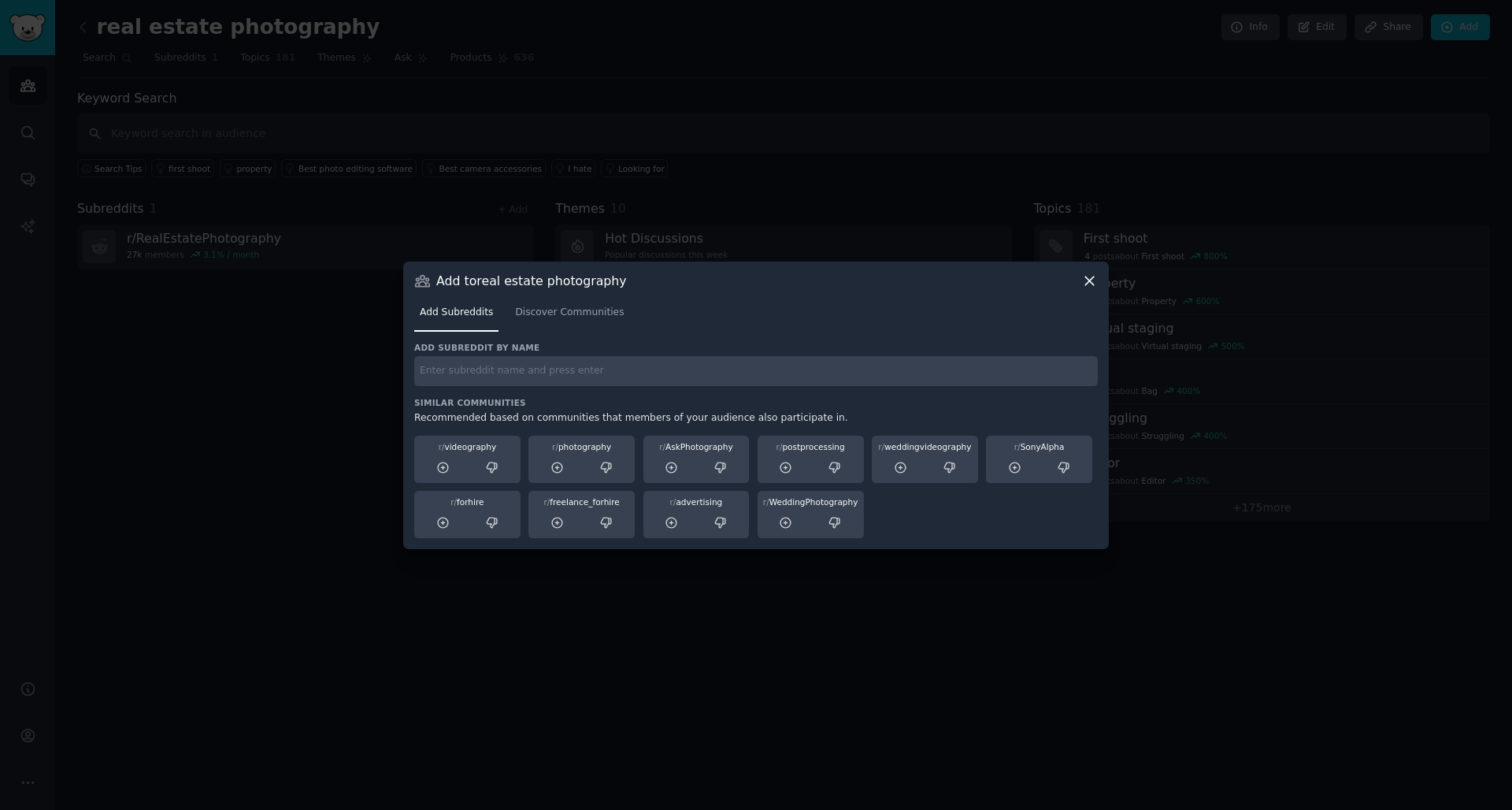
click at [610, 379] on input "text" at bounding box center [756, 371] width 684 height 30
type input "realtor"
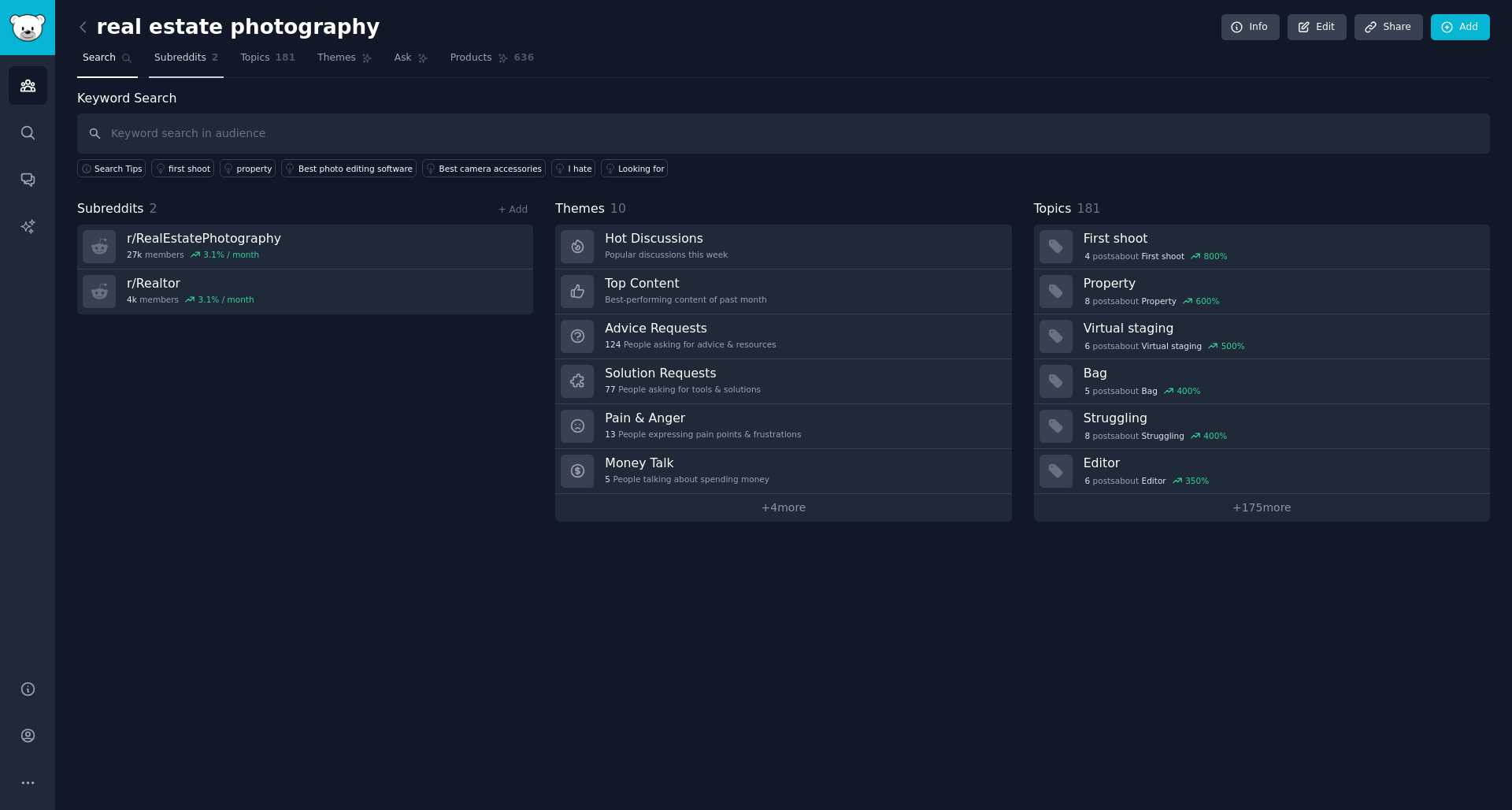
click at [194, 57] on span "Subreddits" at bounding box center [180, 58] width 52 height 14
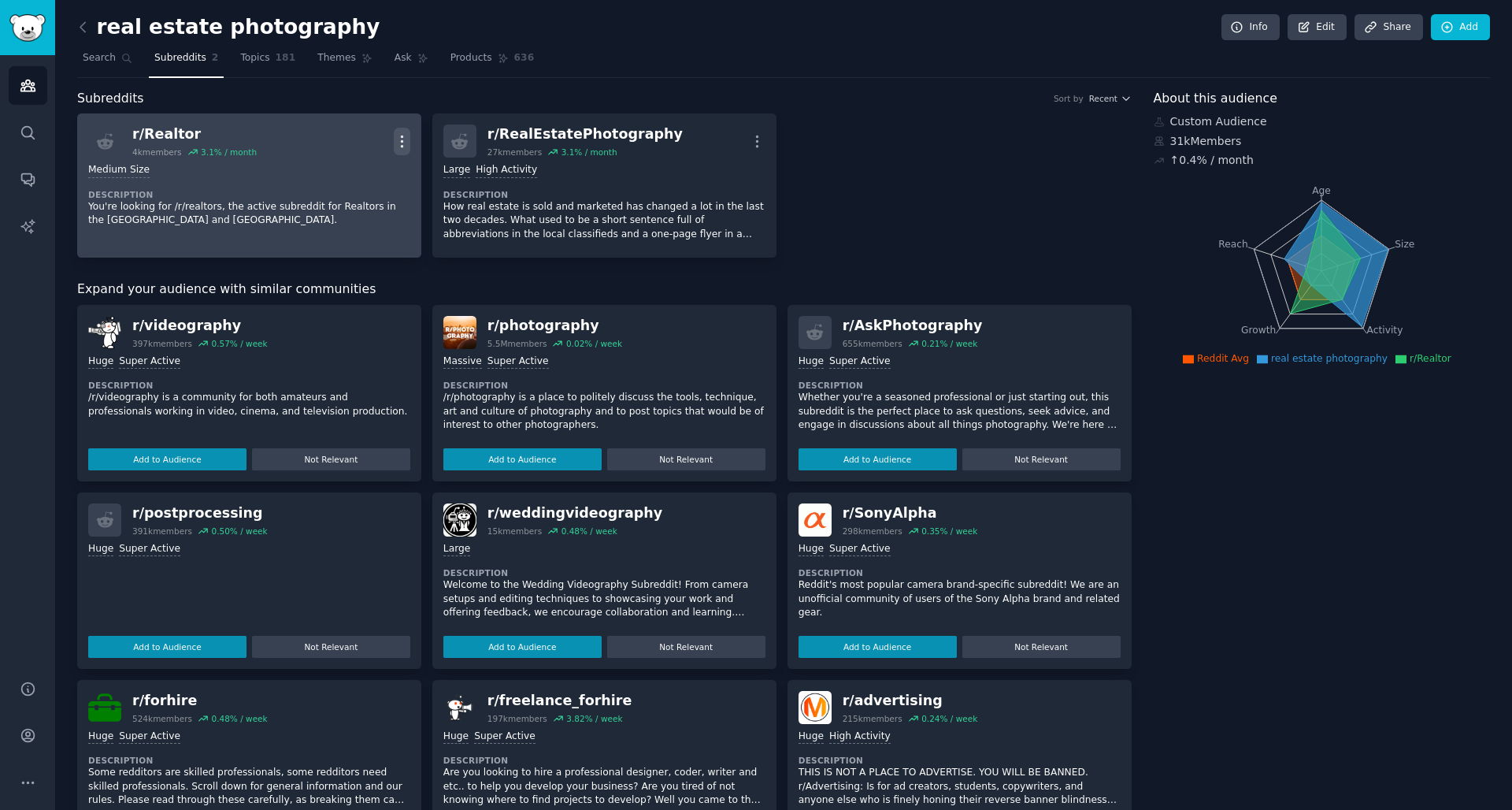
click at [399, 135] on icon "button" at bounding box center [402, 141] width 17 height 17
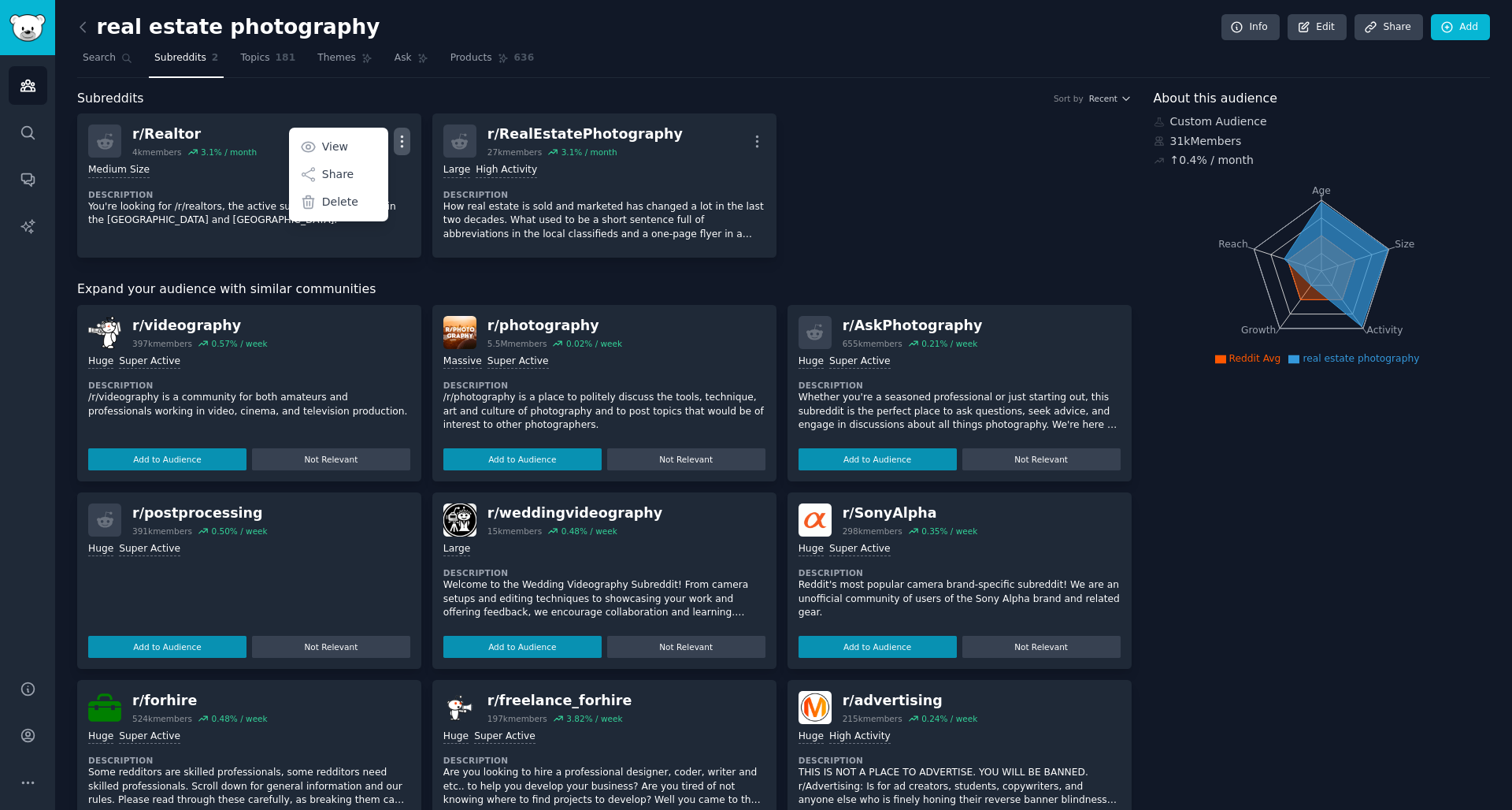
click at [914, 196] on div "r/ Realtor 4k members 3.1 % / month More View Share Delete Medium Size Descript…" at bounding box center [604, 185] width 1055 height 144
click at [1463, 24] on link "Add" at bounding box center [1461, 26] width 59 height 26
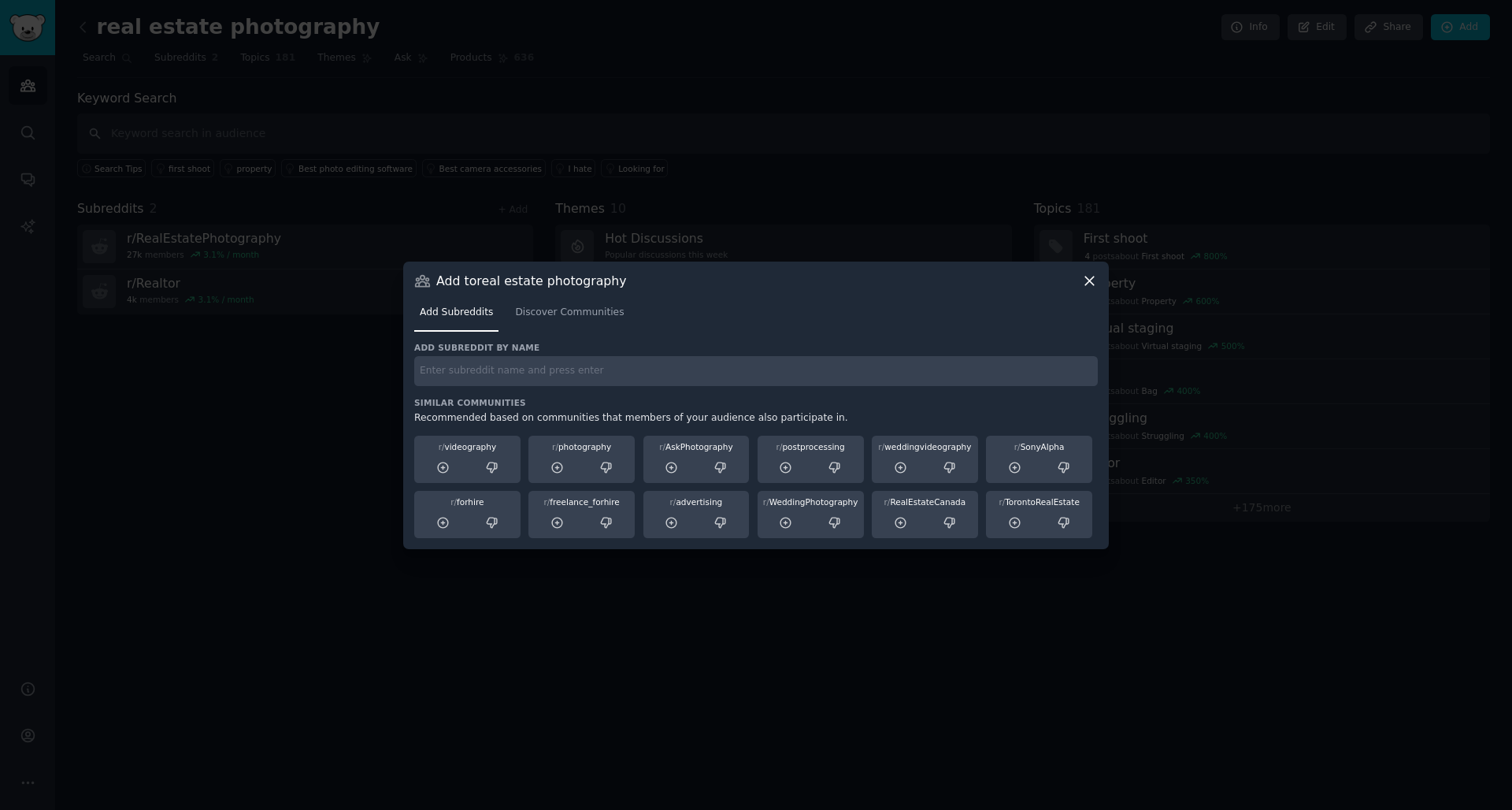
click at [715, 375] on input "text" at bounding box center [756, 371] width 684 height 30
type input "realtors"
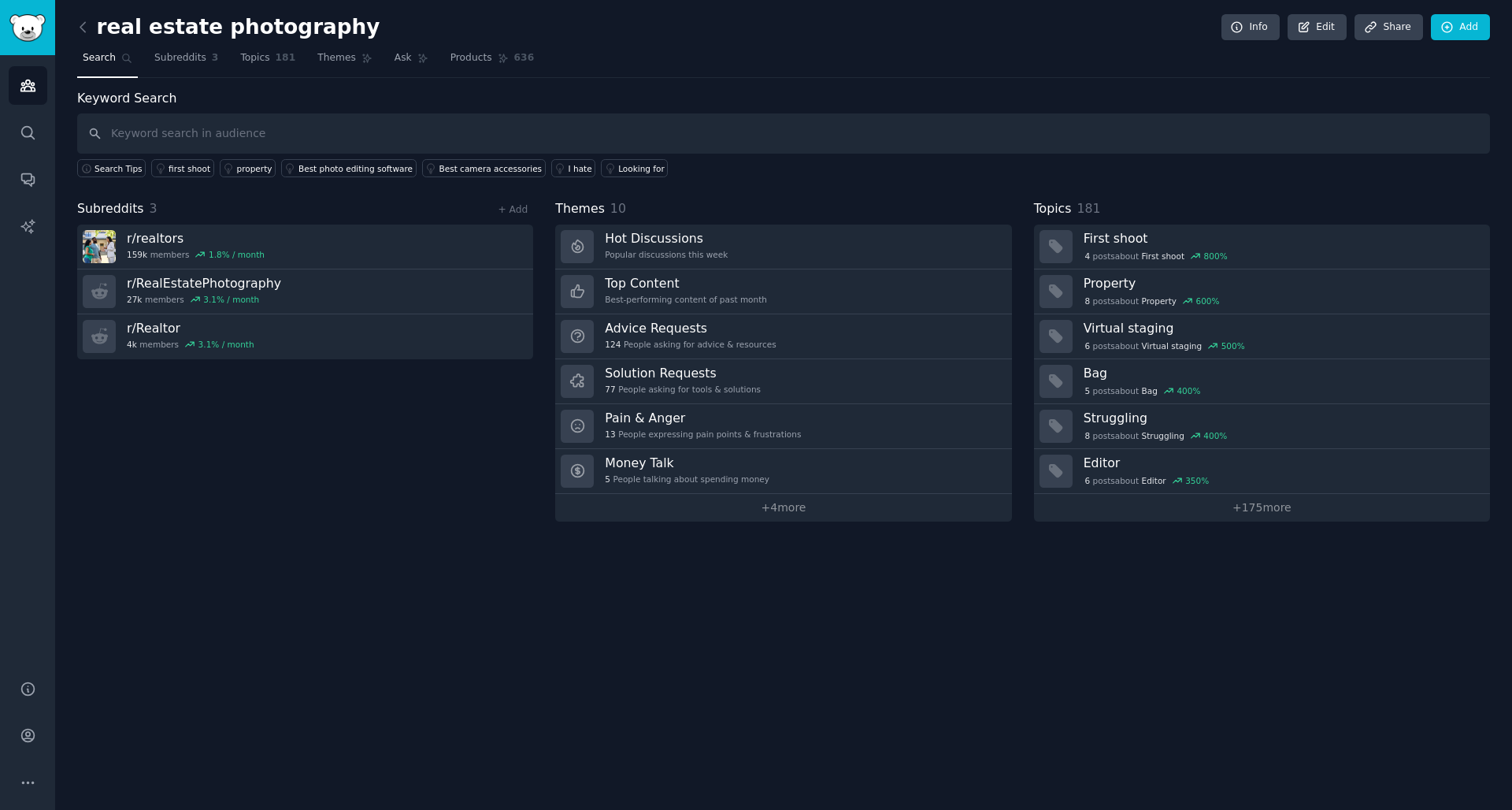
click at [1134, 662] on div "real estate photography Info Edit Share Add Search Subreddits 3 Topics 181 Them…" at bounding box center [783, 405] width 1457 height 810
click at [325, 133] on input "text" at bounding box center [783, 133] width 1413 height 40
type input "t"
click at [212, 51] on span "3" at bounding box center [215, 58] width 7 height 14
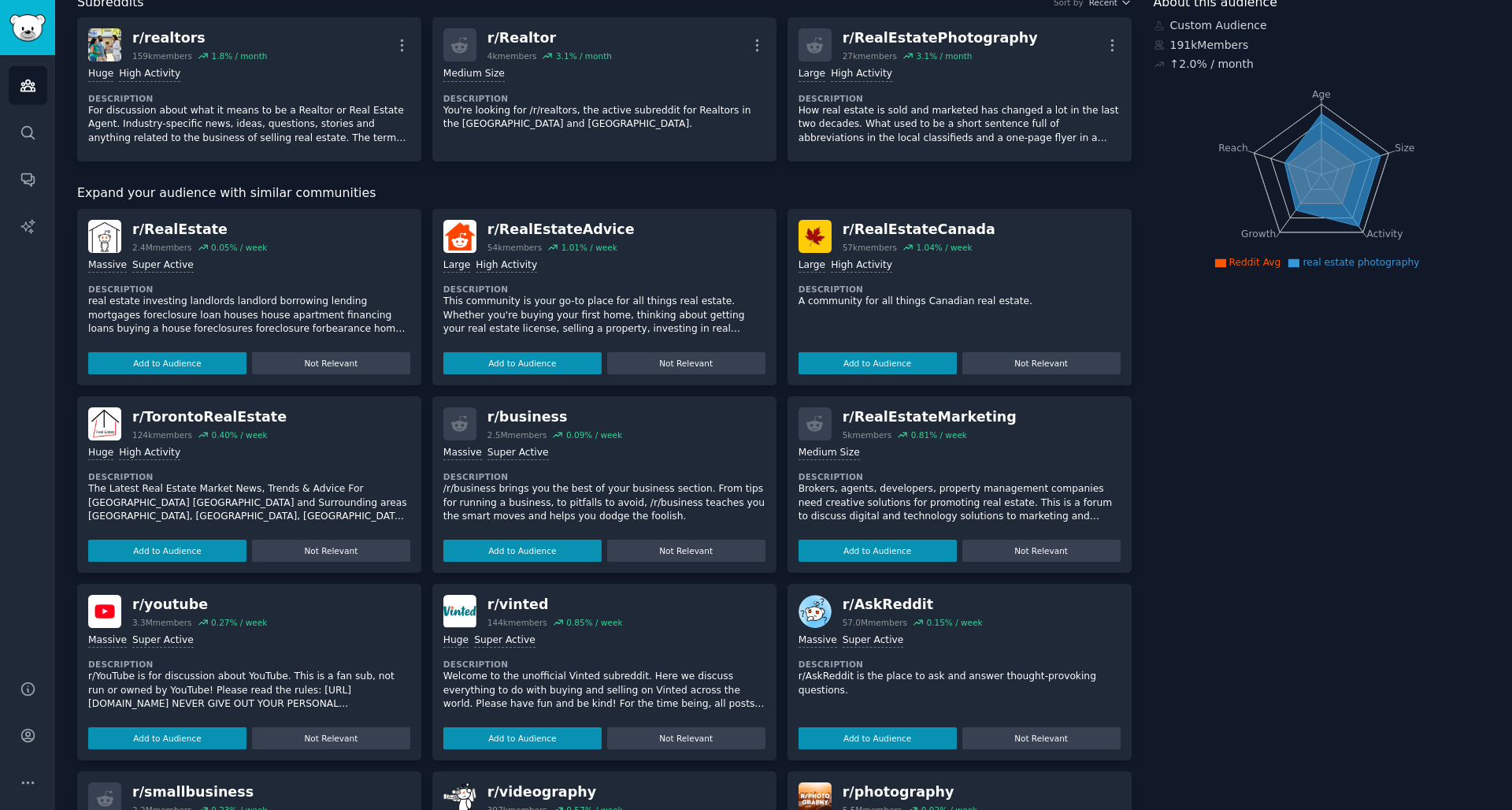
scroll to position [96, 0]
click at [908, 549] on button "Add to Audience" at bounding box center [878, 551] width 158 height 22
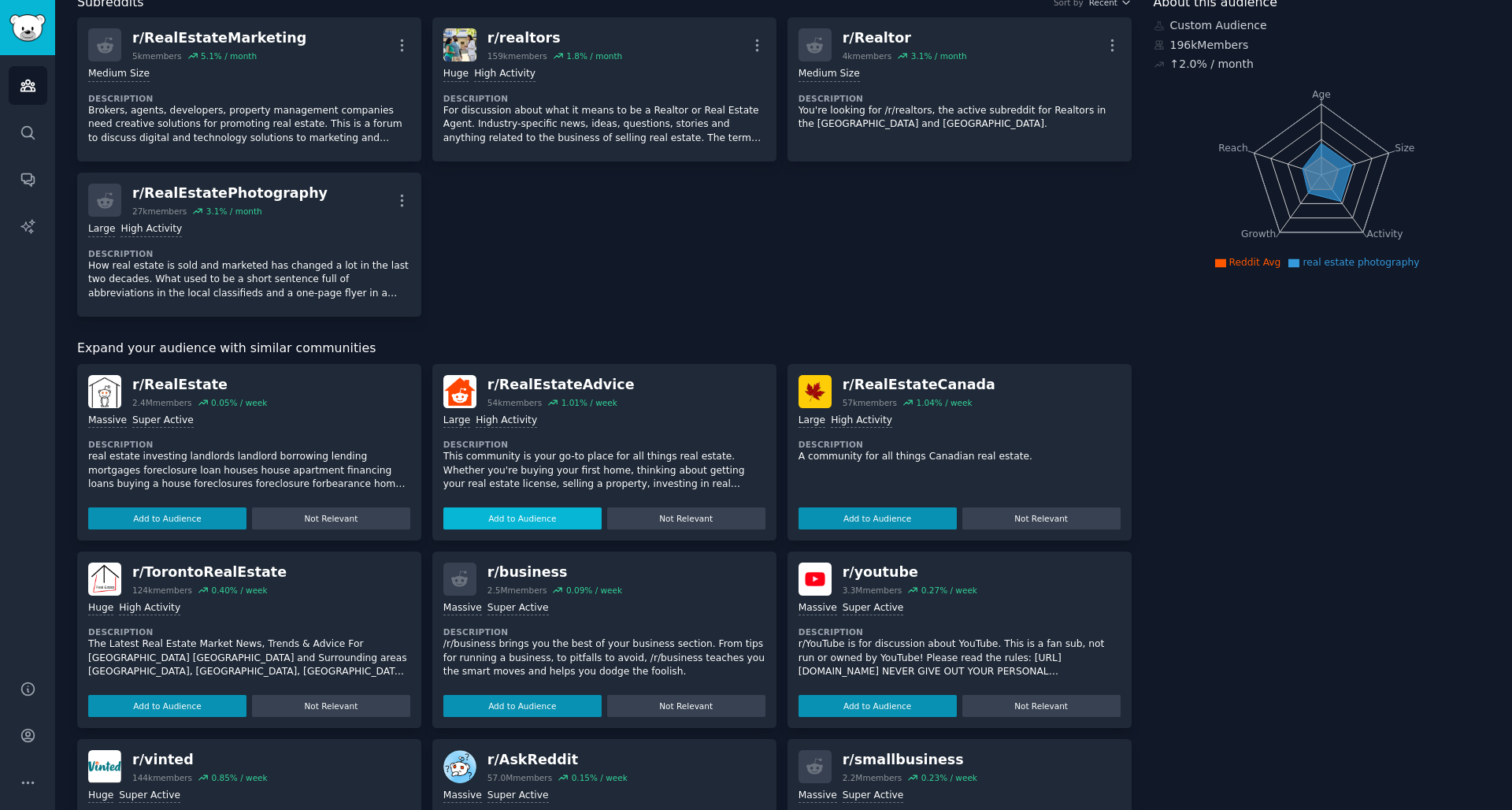
scroll to position [0, 0]
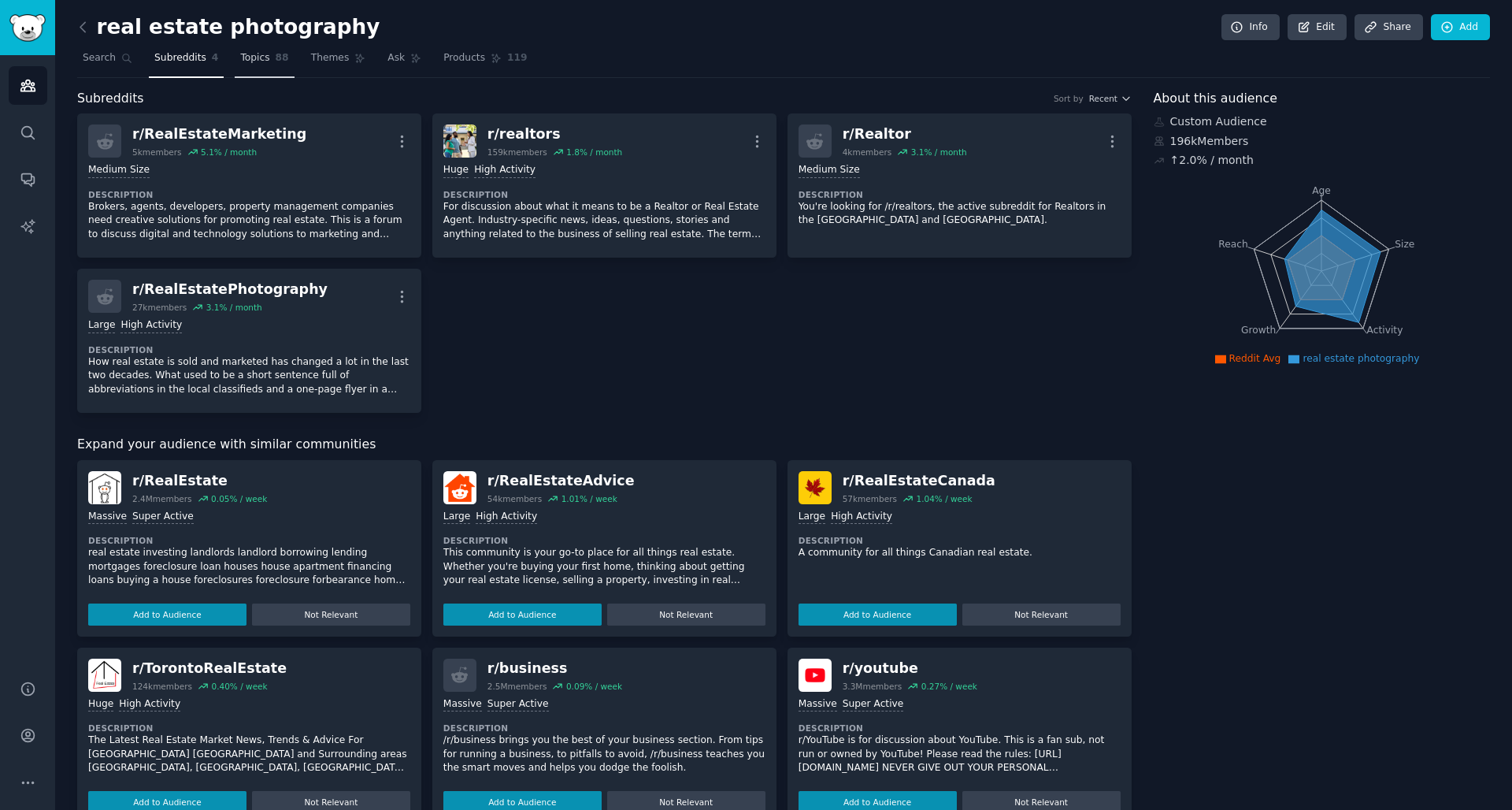
click at [241, 62] on span "Topics" at bounding box center [255, 58] width 29 height 14
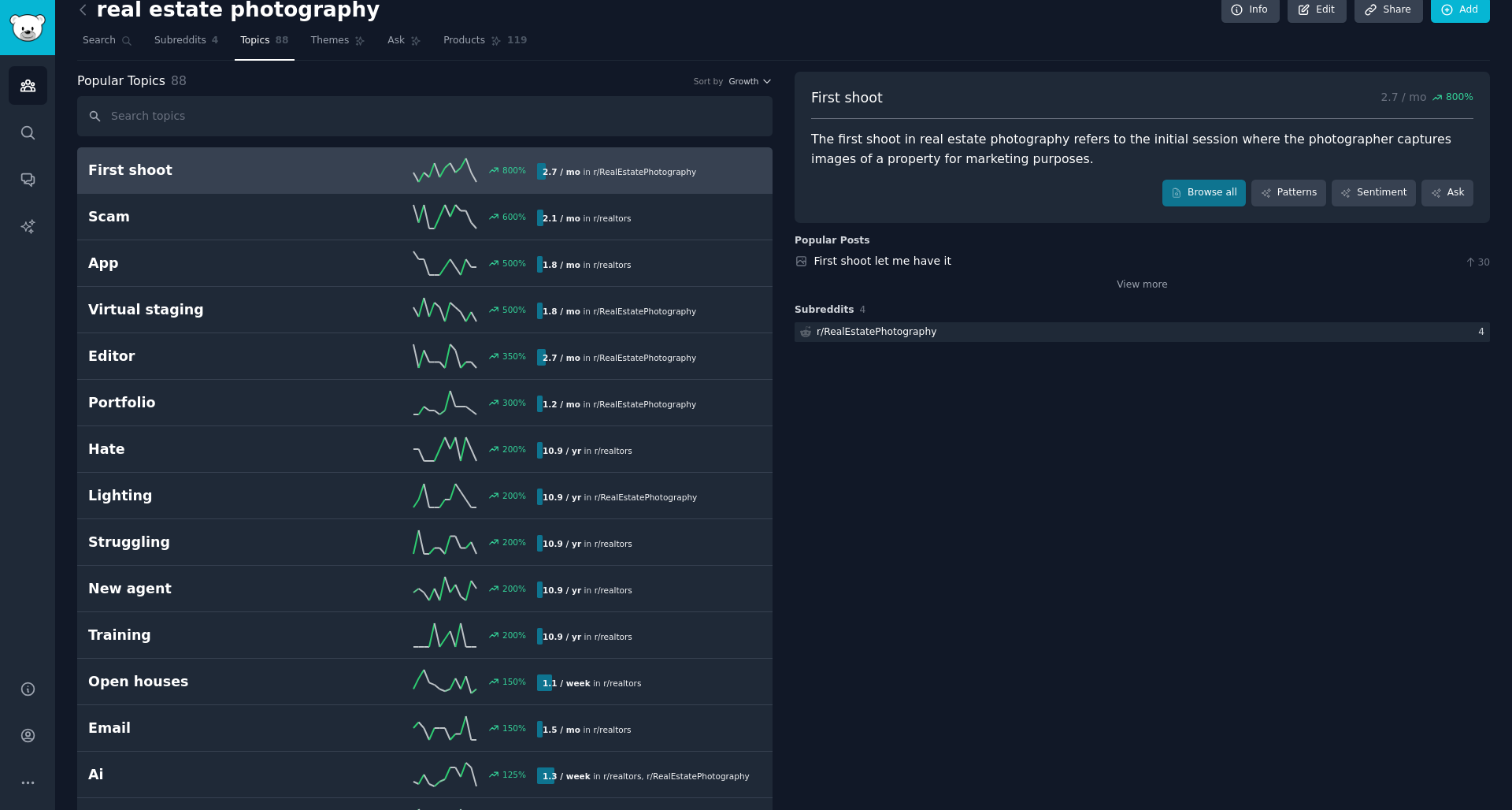
scroll to position [3, 0]
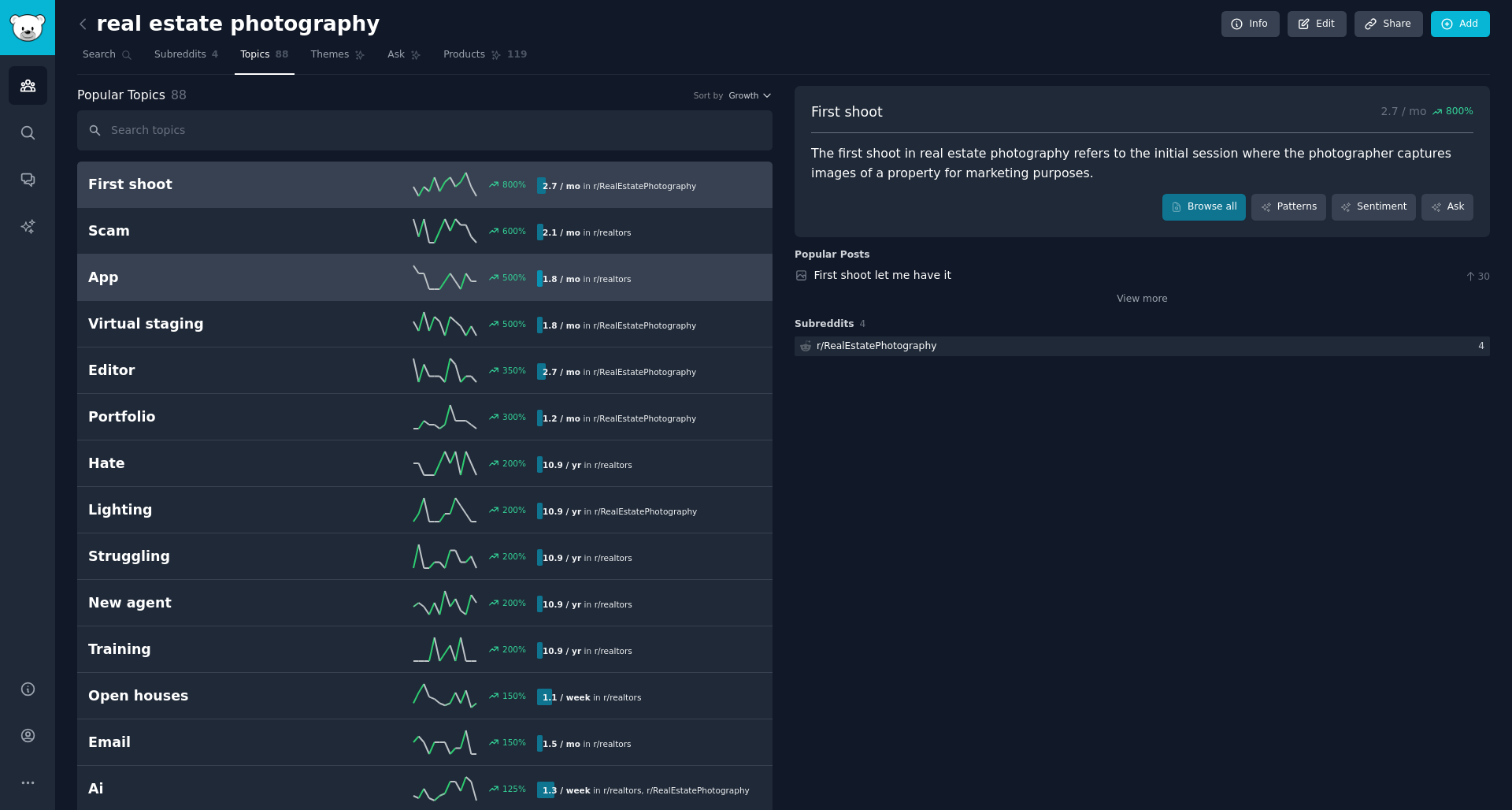
click at [254, 290] on link "App 500 % 1.8 / mo in r/ realtors" at bounding box center [424, 278] width 695 height 47
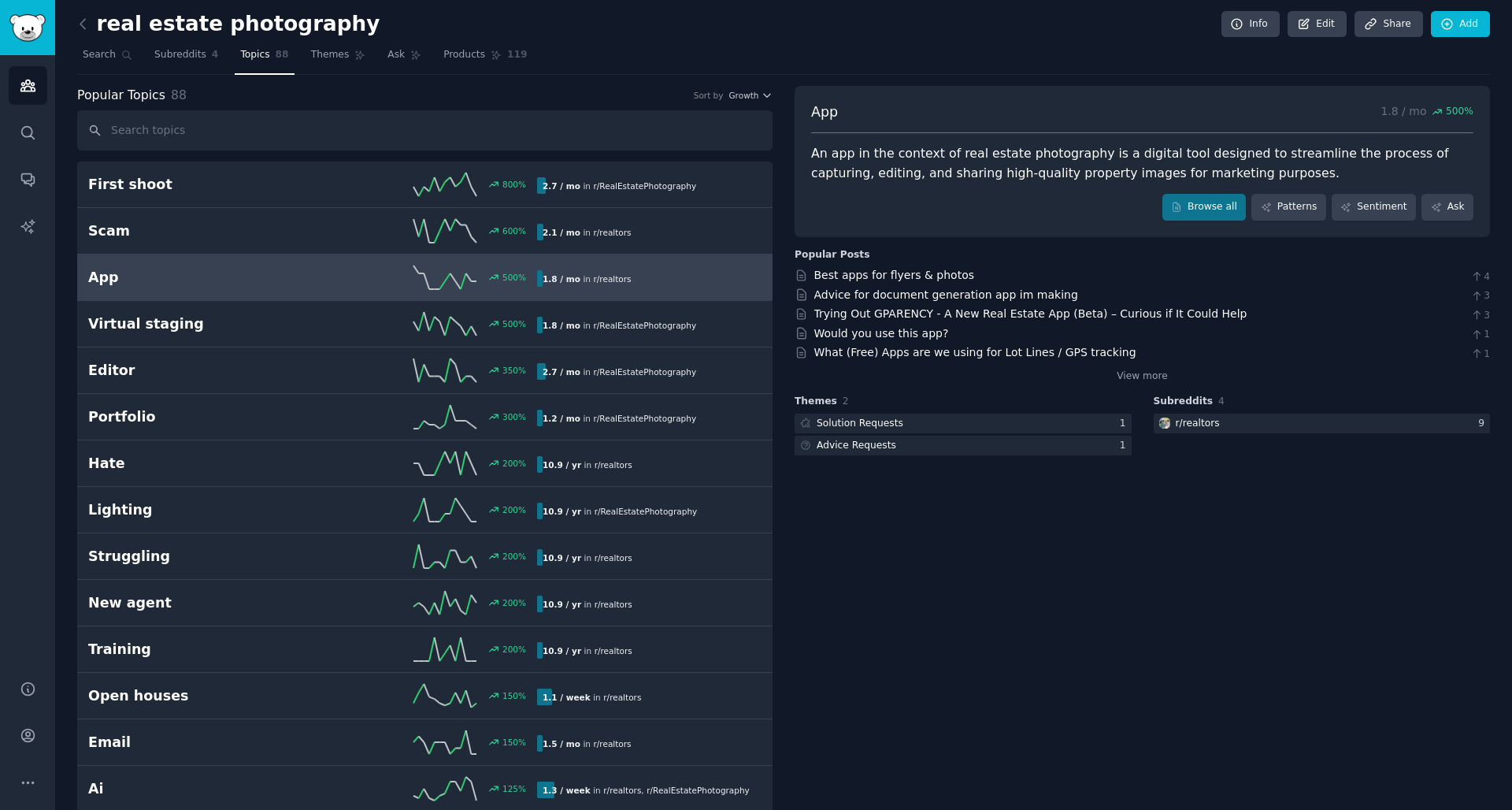
click at [1150, 382] on div "View more" at bounding box center [1142, 374] width 695 height 20
click at [1150, 375] on link "View more" at bounding box center [1142, 377] width 51 height 14
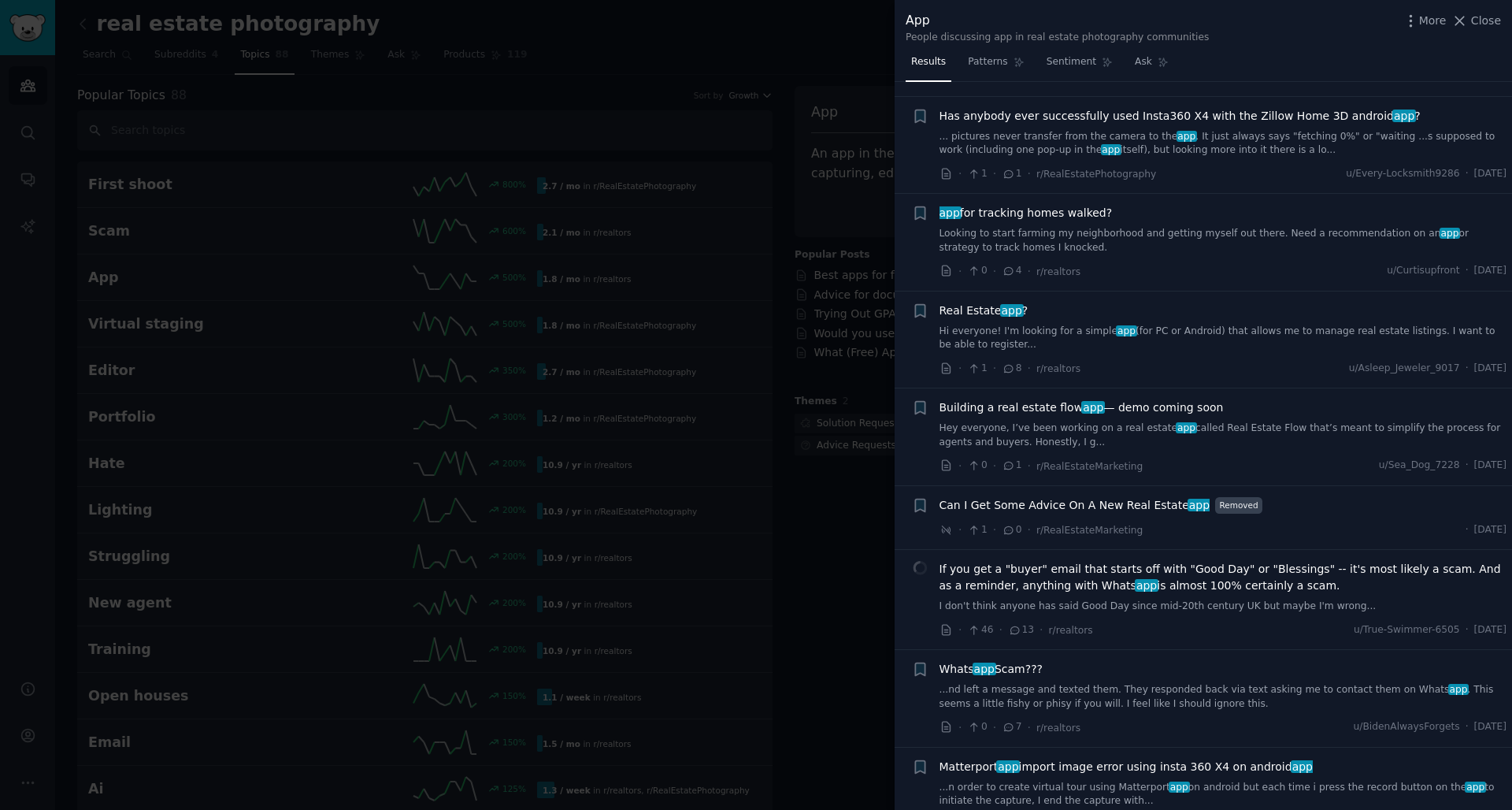
scroll to position [111, 0]
click at [1047, 202] on span "app for tracking homes walked?" at bounding box center [1026, 209] width 173 height 17
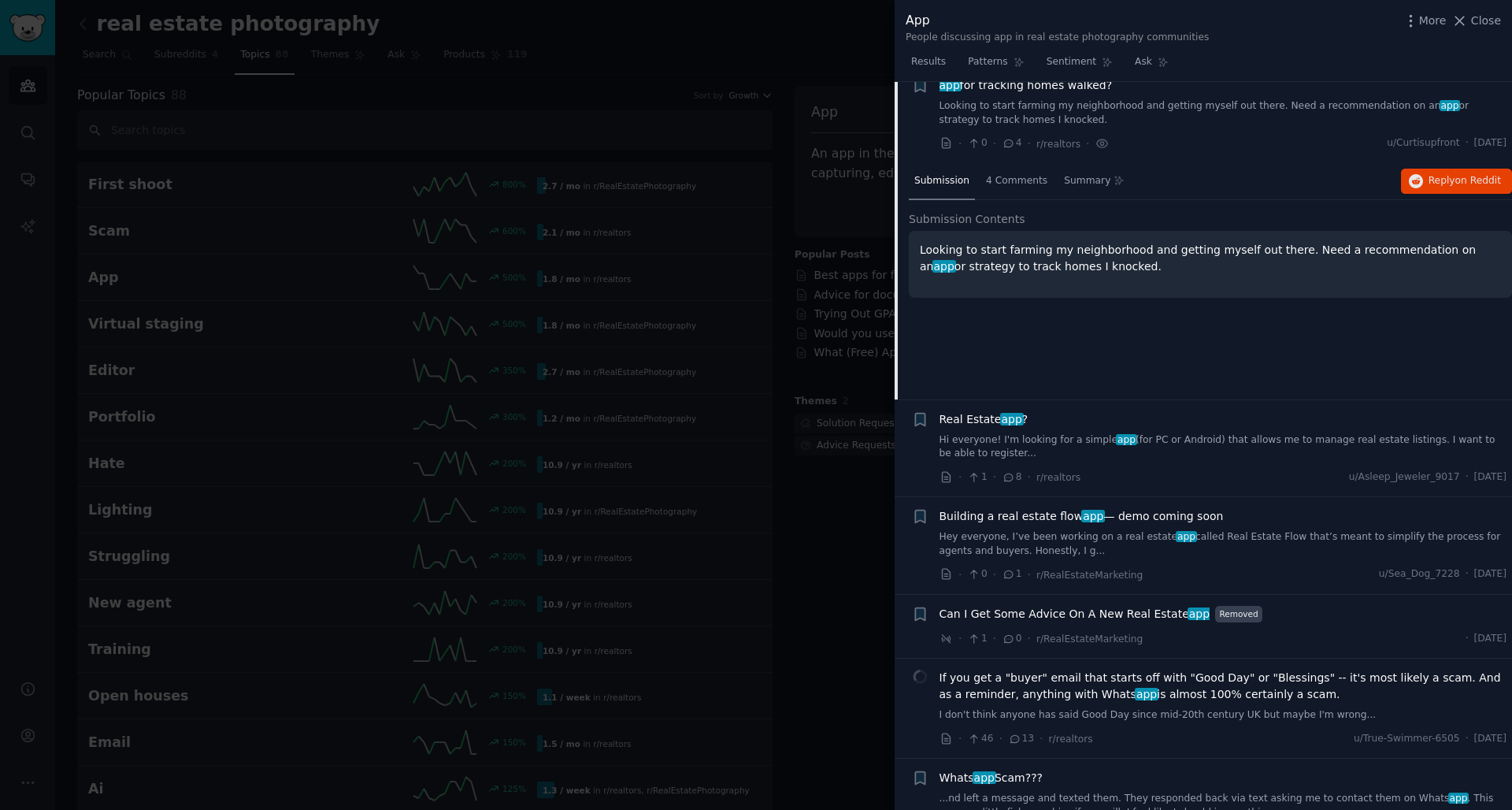
scroll to position [233, 0]
click at [1015, 166] on div "4 Comments" at bounding box center [1017, 184] width 72 height 38
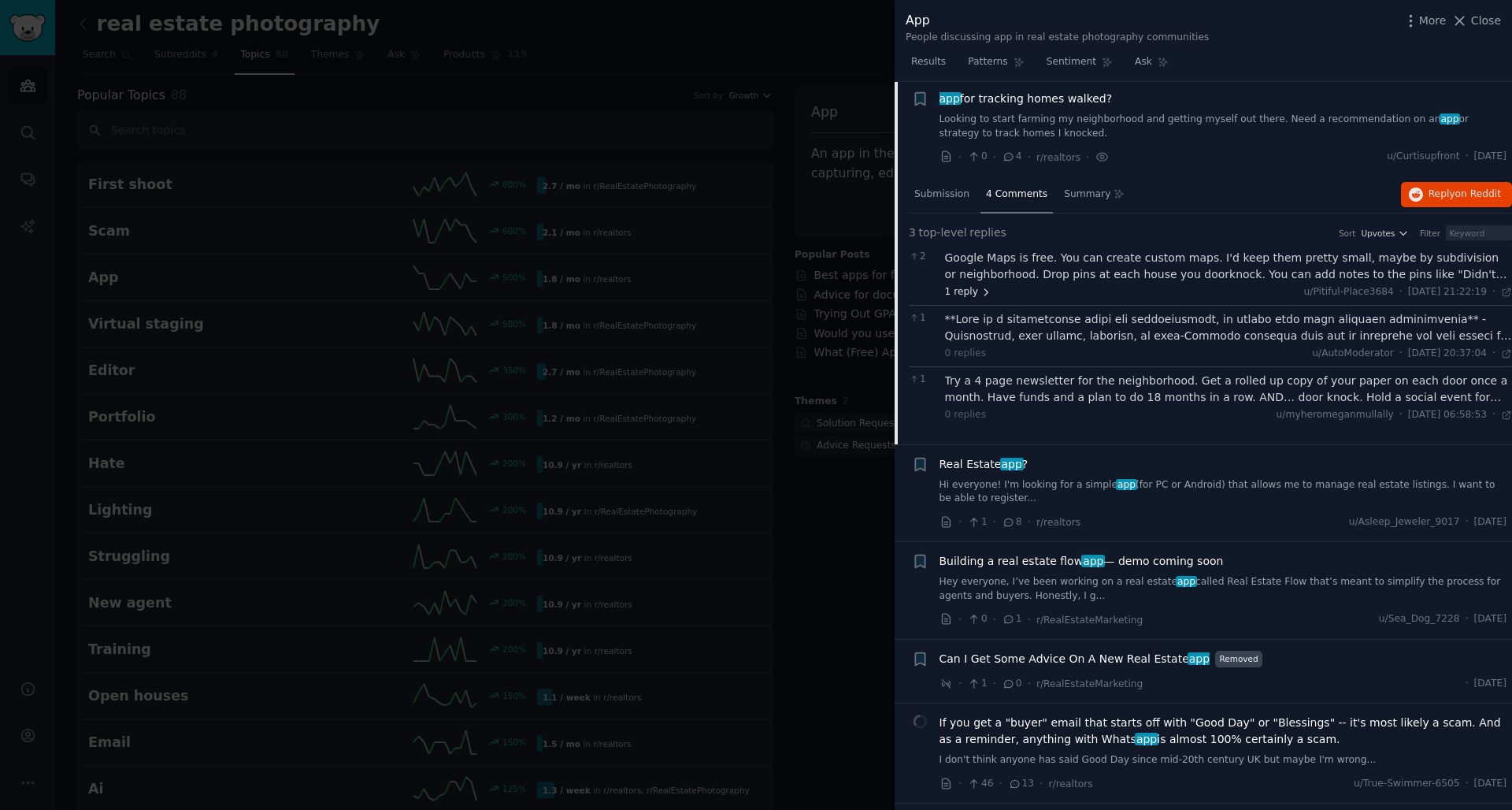
scroll to position [191, 0]
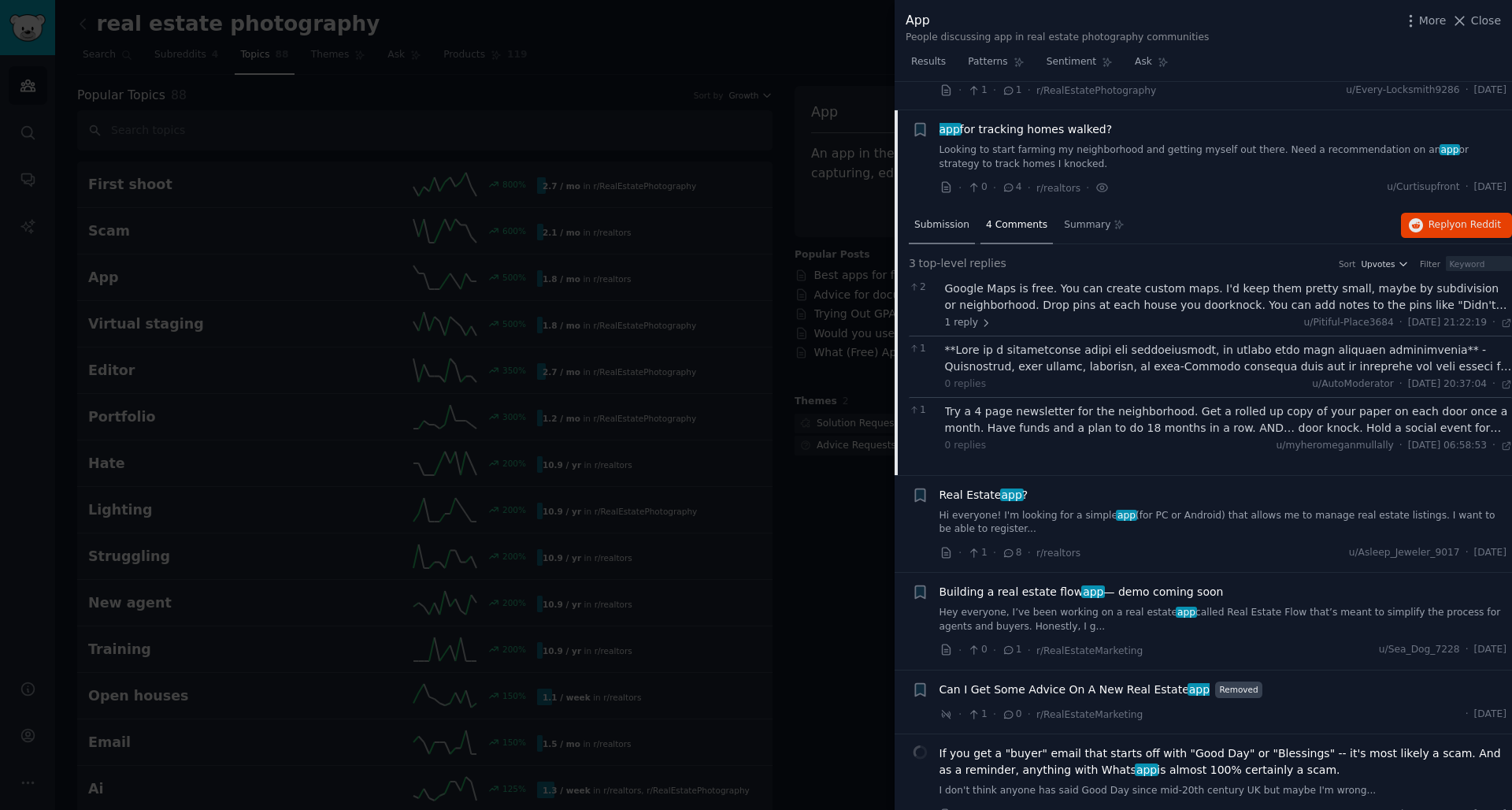
click at [949, 229] on span "Submission" at bounding box center [942, 225] width 55 height 14
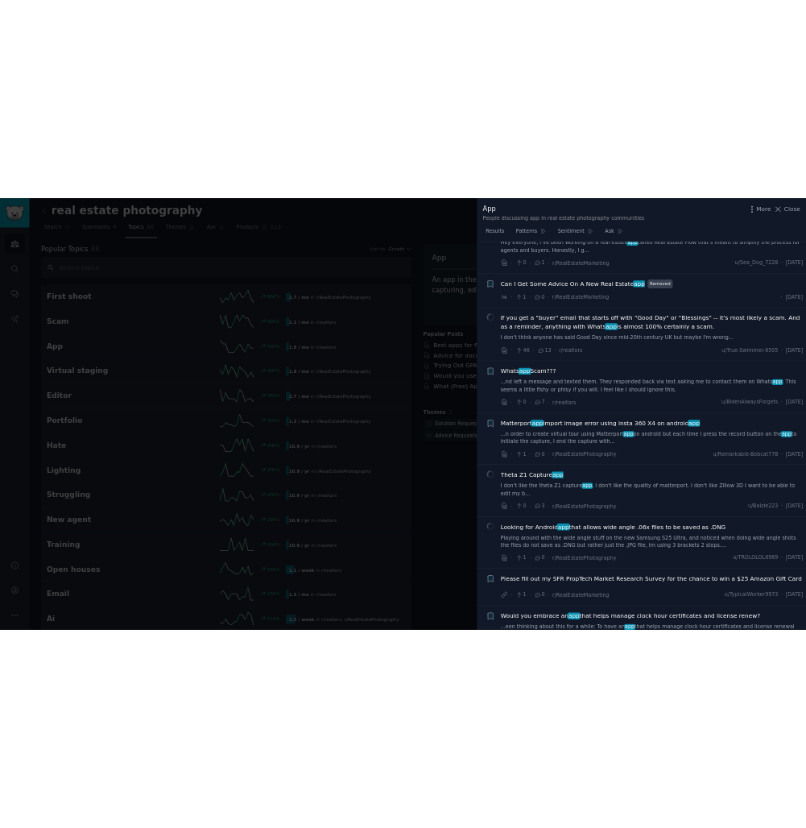
scroll to position [702, 0]
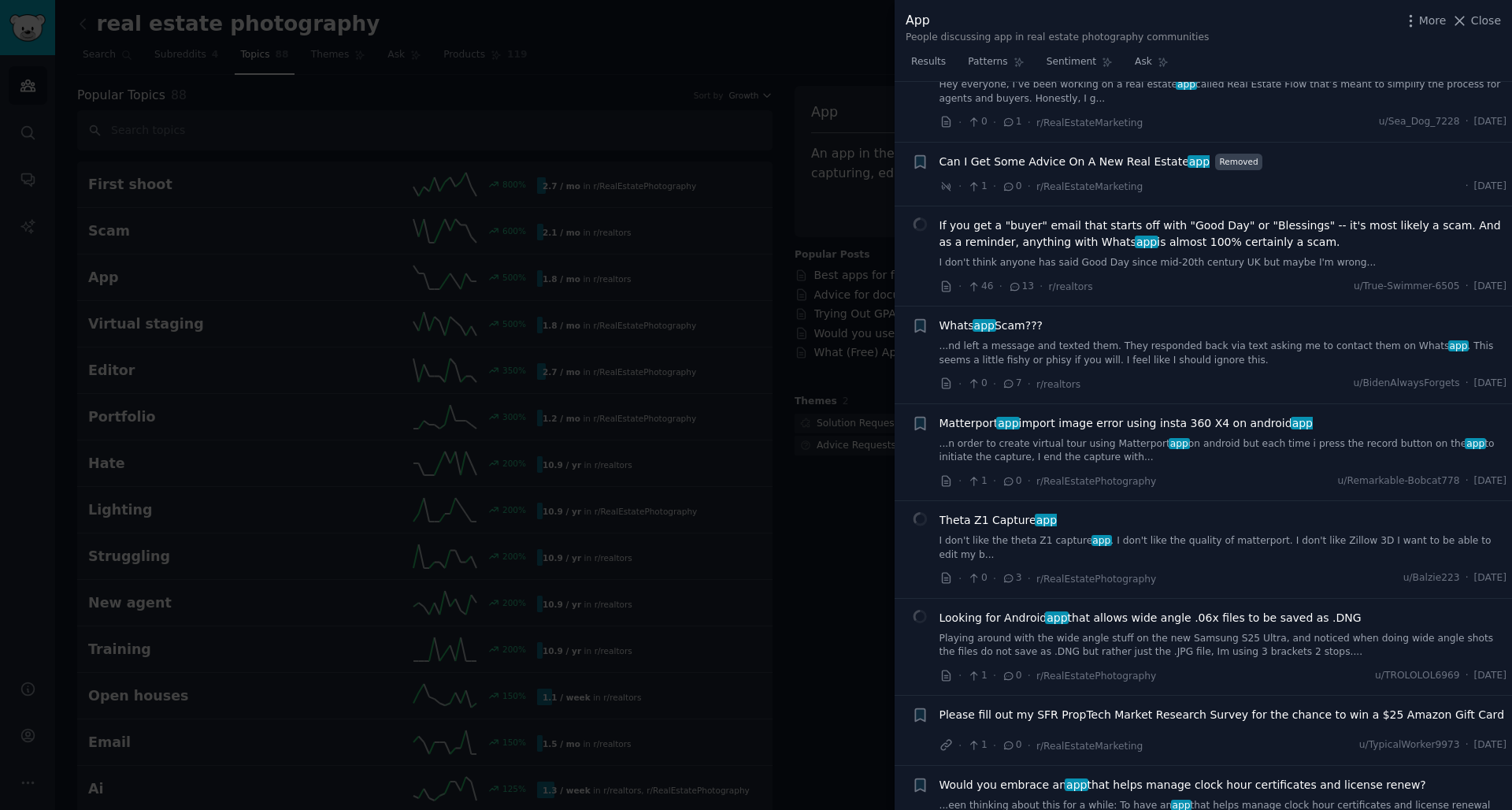
click at [776, 542] on div at bounding box center [756, 405] width 1512 height 810
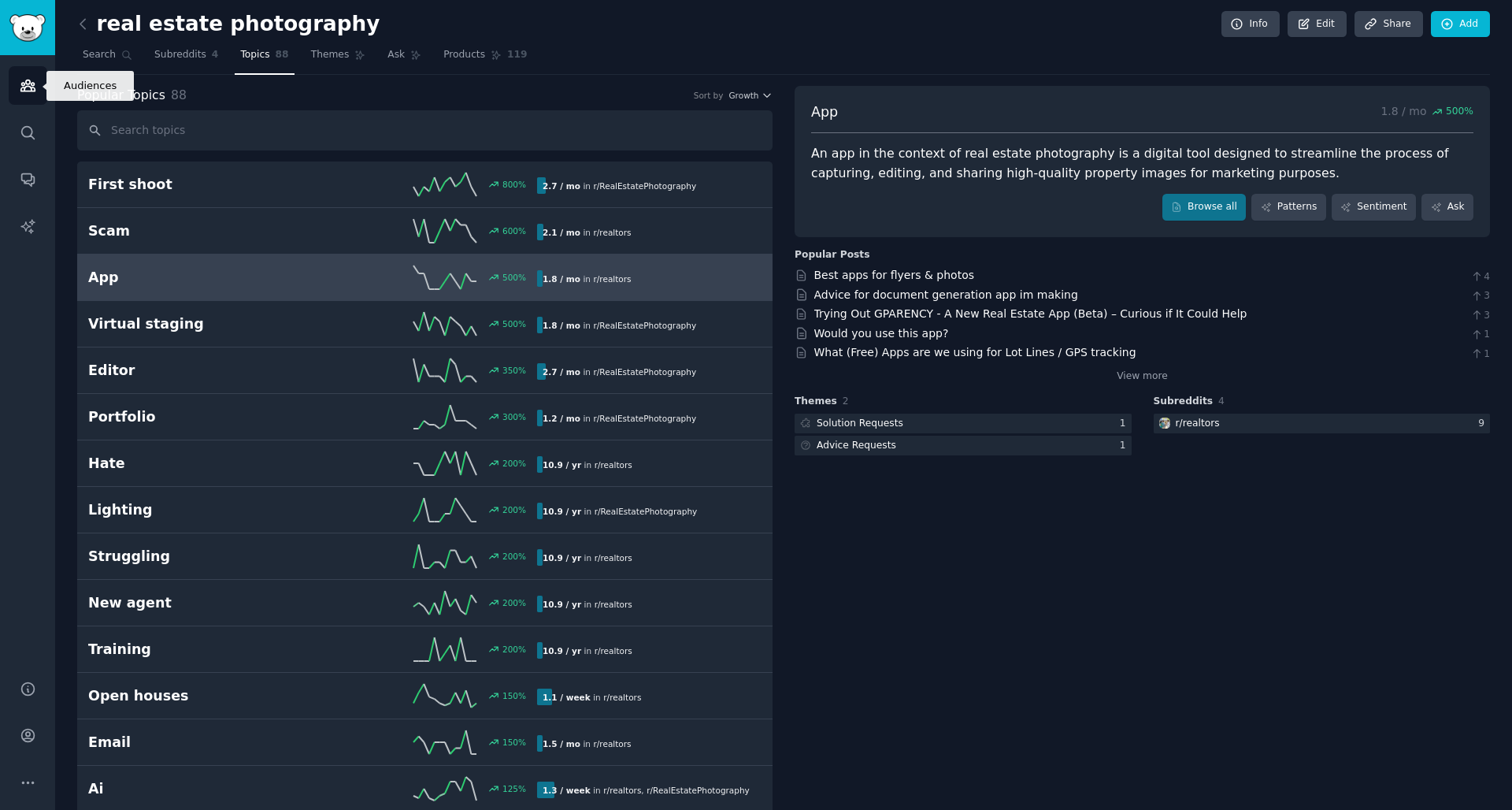
click at [23, 89] on icon "Sidebar" at bounding box center [27, 85] width 14 height 11
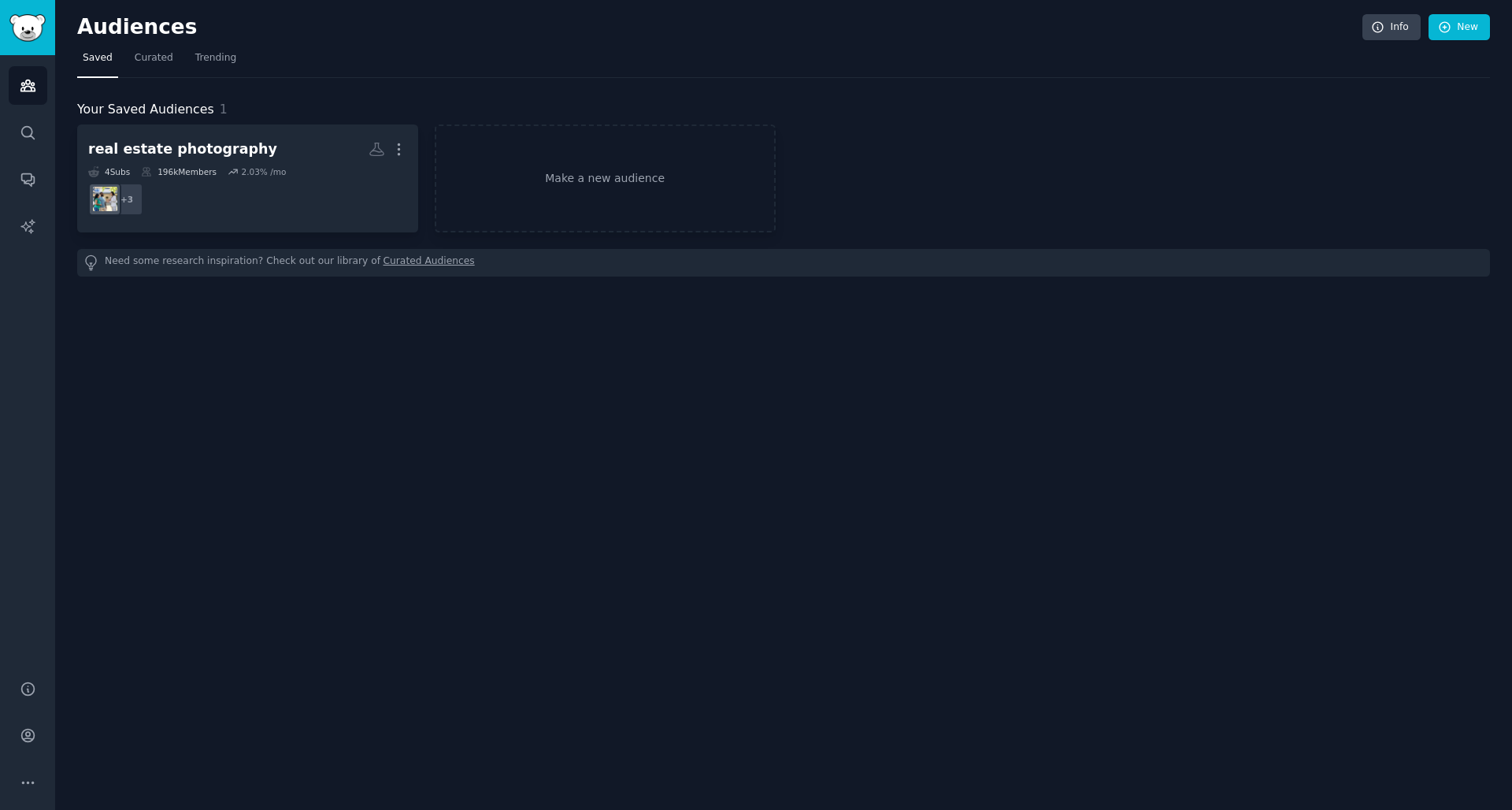
click at [982, 443] on div "Audiences Info New Saved Curated Trending Your Saved Audiences 1 real estate ph…" at bounding box center [783, 405] width 1457 height 810
click at [821, 397] on div "Audiences Info New Saved Curated Trending Your Saved Audiences 1 real estate ph…" at bounding box center [783, 405] width 1457 height 810
click at [22, 80] on icon "Sidebar" at bounding box center [27, 85] width 17 height 17
